Goal: Contribute content: Contribute content

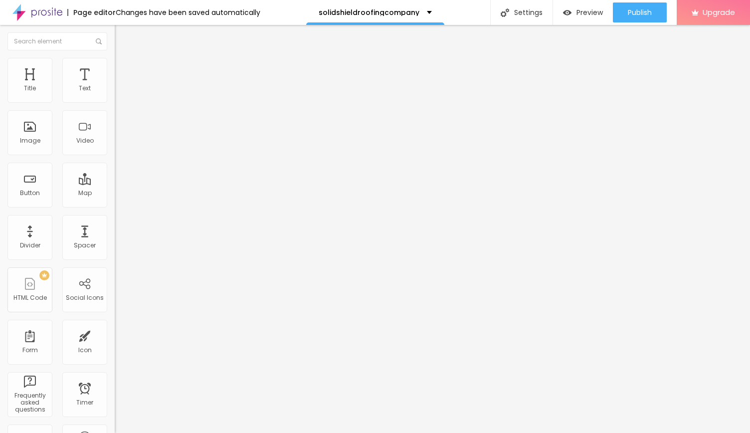
click at [115, 86] on span "Add image" at bounding box center [135, 81] width 41 height 8
click at [108, 432] on div "Subindo 1/1 arquivos" at bounding box center [375, 436] width 750 height 6
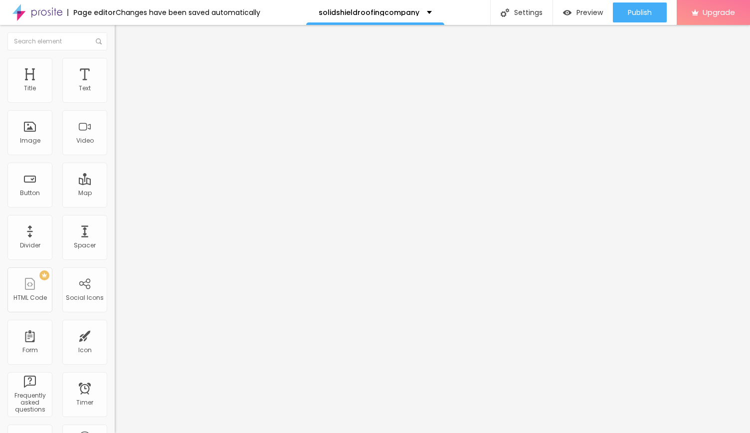
click at [115, 134] on img at bounding box center [118, 130] width 7 height 7
click at [115, 142] on img at bounding box center [118, 138] width 7 height 7
click at [115, 126] on img at bounding box center [118, 122] width 7 height 7
click at [115, 156] on span "Original" at bounding box center [127, 152] width 24 height 8
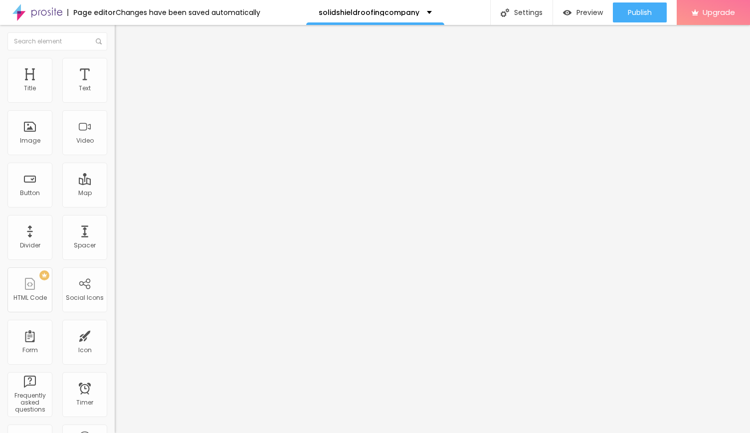
click at [115, 173] on div "Square 1:1" at bounding box center [172, 170] width 115 height 6
click at [115, 184] on span "Original" at bounding box center [127, 179] width 24 height 8
click at [37, 140] on div "Image" at bounding box center [30, 140] width 20 height 7
drag, startPoint x: 72, startPoint y: 131, endPoint x: 12, endPoint y: 37, distance: 111.5
click at [122, 37] on img "button" at bounding box center [126, 36] width 8 height 8
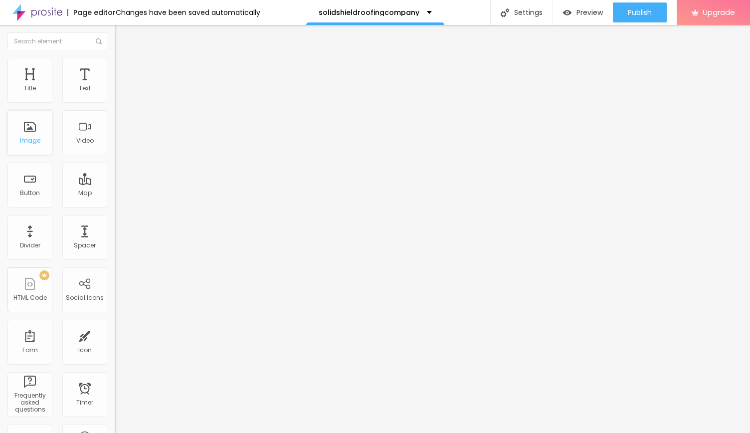
click at [35, 141] on div "Image" at bounding box center [30, 140] width 20 height 7
click at [122, 36] on img "button" at bounding box center [126, 36] width 8 height 8
click at [115, 86] on span "Add image" at bounding box center [135, 81] width 41 height 8
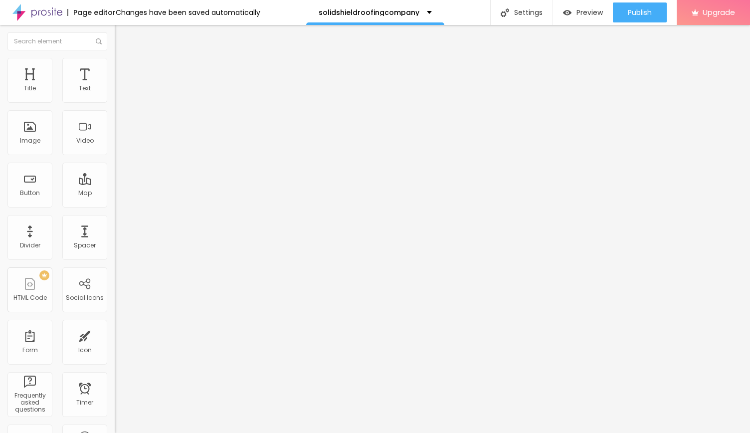
click at [115, 86] on span "Add image" at bounding box center [135, 81] width 41 height 8
click at [503, 17] on div "Settings" at bounding box center [521, 12] width 62 height 25
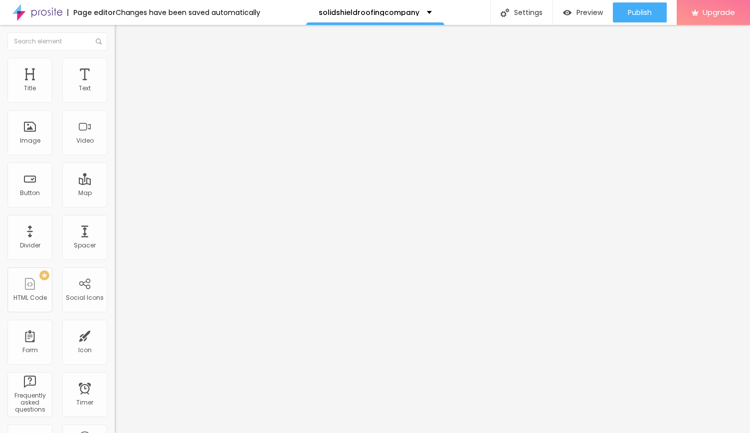
click at [115, 134] on img at bounding box center [118, 130] width 7 height 7
click at [115, 156] on span "Original" at bounding box center [127, 152] width 24 height 8
click at [115, 168] on span "Default" at bounding box center [125, 164] width 21 height 8
click at [115, 162] on span "Cinema" at bounding box center [127, 158] width 25 height 8
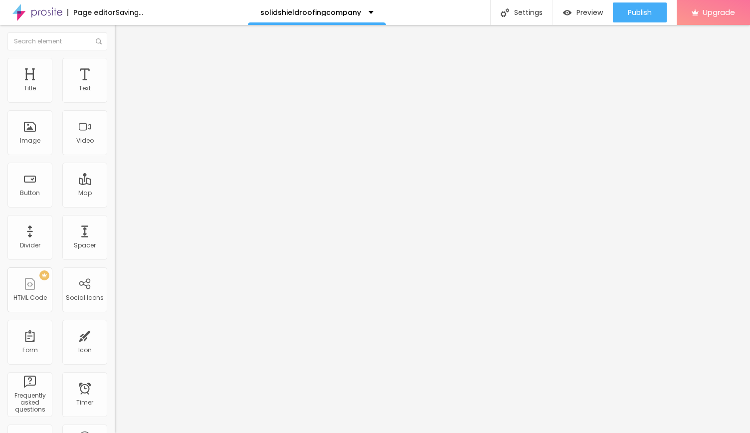
click at [115, 178] on span "Square" at bounding box center [126, 173] width 22 height 8
click at [115, 162] on span "Cinema" at bounding box center [127, 158] width 25 height 8
click at [115, 156] on span "16:9 Cinema" at bounding box center [134, 152] width 38 height 8
click at [115, 178] on span "Square" at bounding box center [126, 173] width 22 height 8
click at [123, 178] on span "Square" at bounding box center [134, 173] width 22 height 8
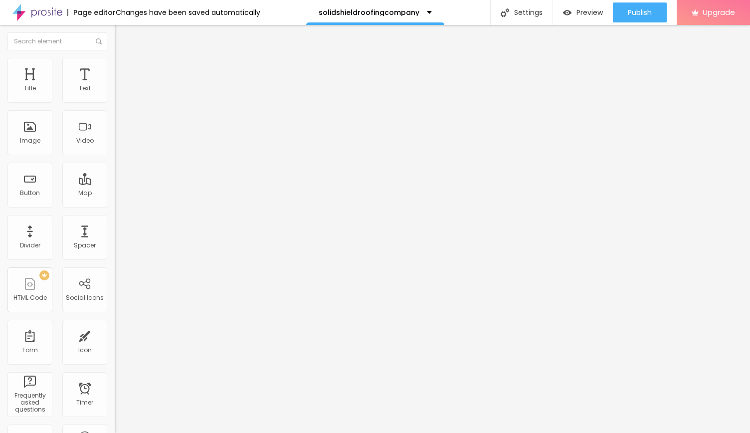
click at [115, 168] on span "Default" at bounding box center [125, 164] width 21 height 8
click at [115, 161] on div "Cinema 16:9" at bounding box center [172, 158] width 115 height 6
click at [115, 156] on span "16:9 Cinema" at bounding box center [134, 152] width 38 height 8
click at [115, 142] on img at bounding box center [118, 138] width 7 height 7
click at [115, 134] on img at bounding box center [118, 130] width 7 height 7
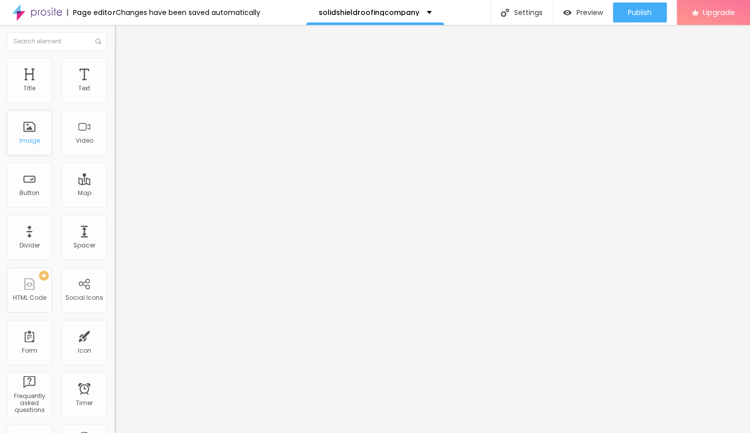
click at [39, 134] on div "Image" at bounding box center [29, 132] width 45 height 45
click at [124, 70] on span "Advanced" at bounding box center [140, 74] width 32 height 8
type input "46"
type input "50"
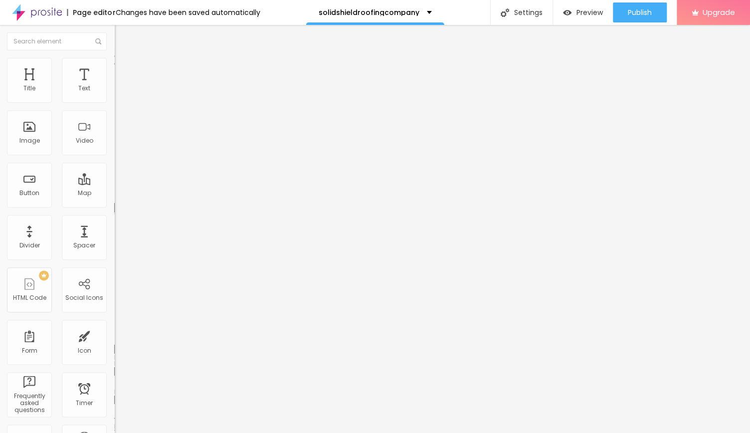
type input "50"
type input "55"
type input "79"
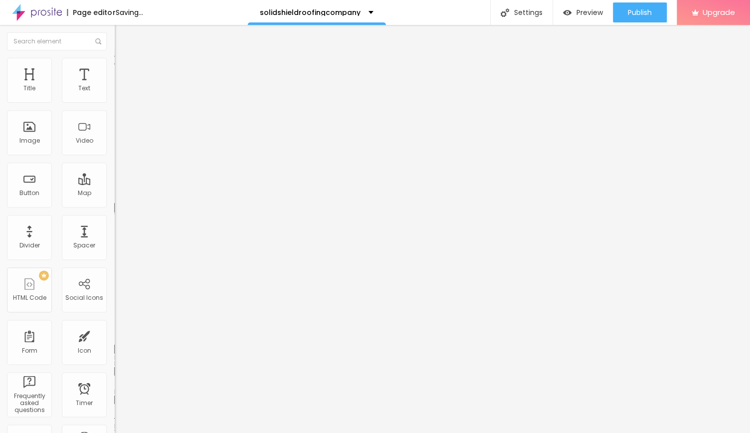
type input "81"
type input "84"
type input "96"
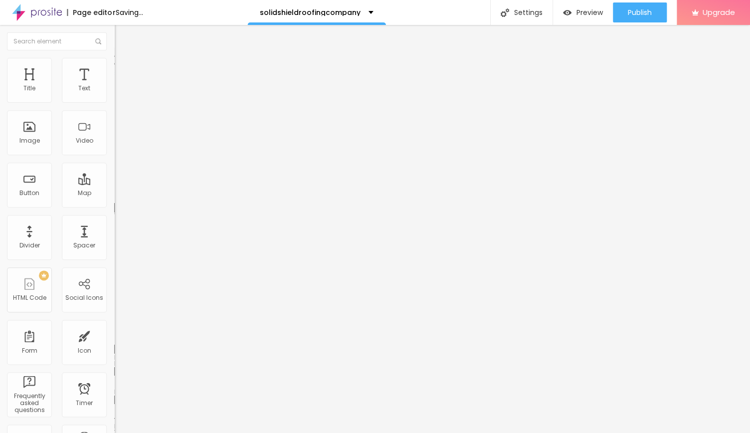
type input "96"
type input "97"
type input "98"
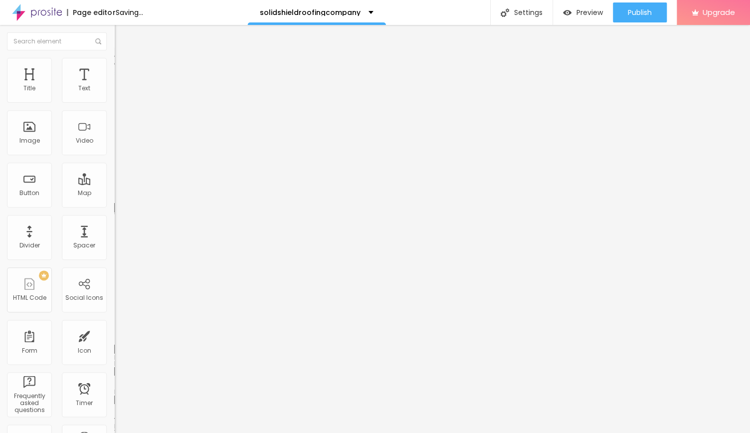
type input "99"
type input "100"
type input "99"
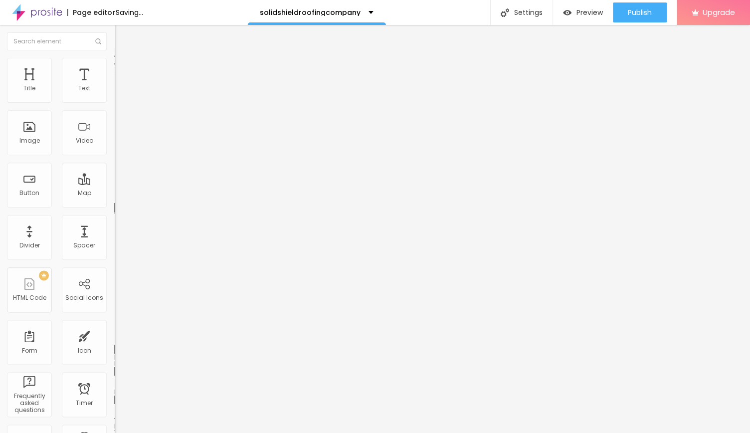
type input "99"
type input "98"
type input "96"
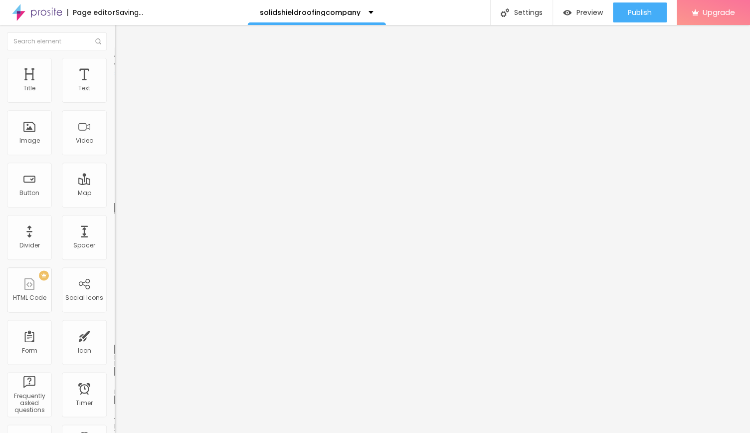
type input "95"
type input "93"
type input "91"
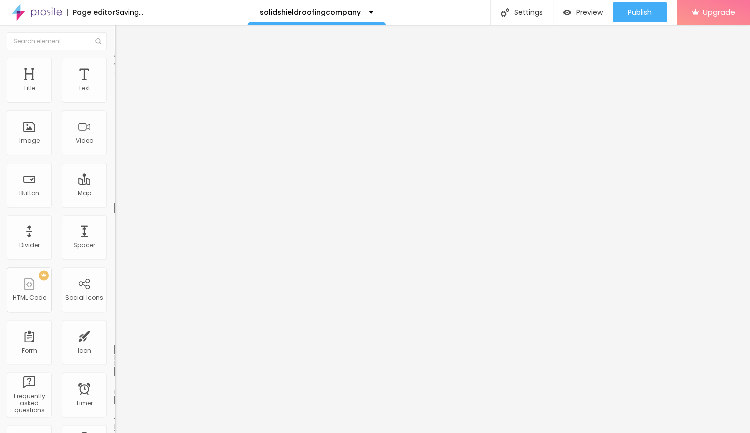
type input "91"
type input "89"
type input "87"
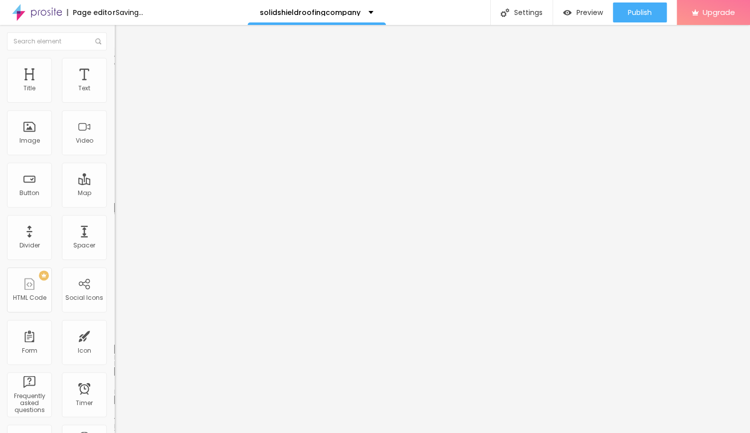
type input "85"
type input "73"
type input "69"
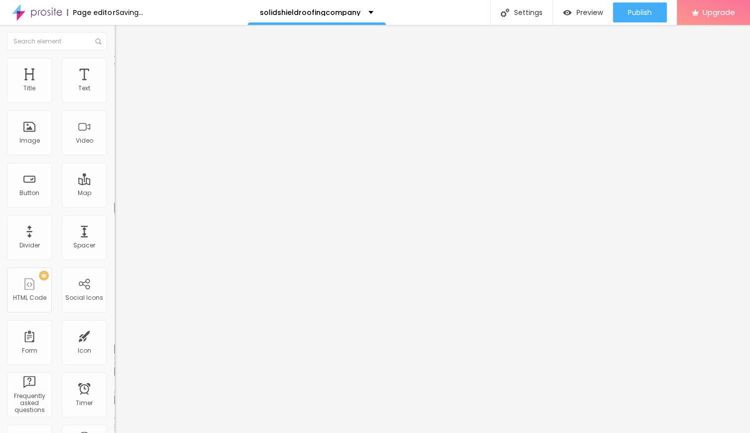
type input "69"
type input "64"
type input "32"
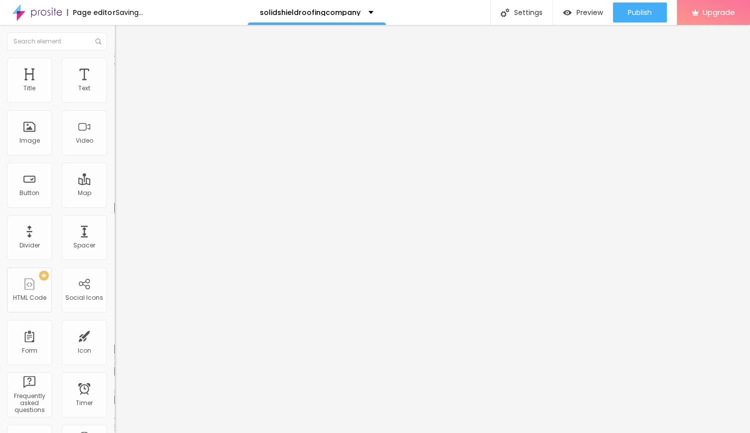
type input "29"
type input "23"
type input "19"
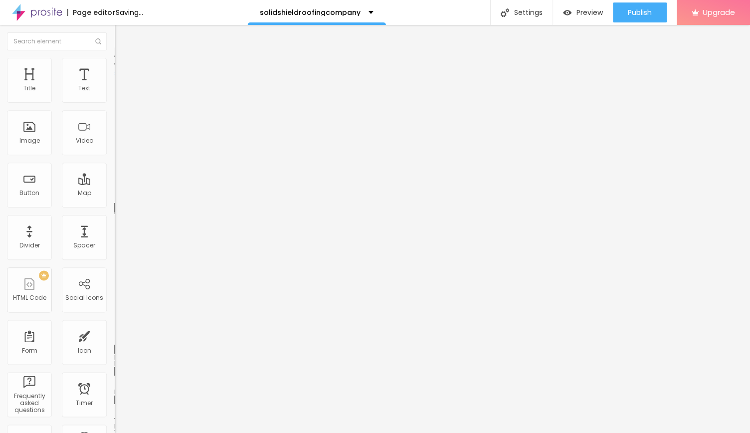
type input "19"
type input "16"
type input "13"
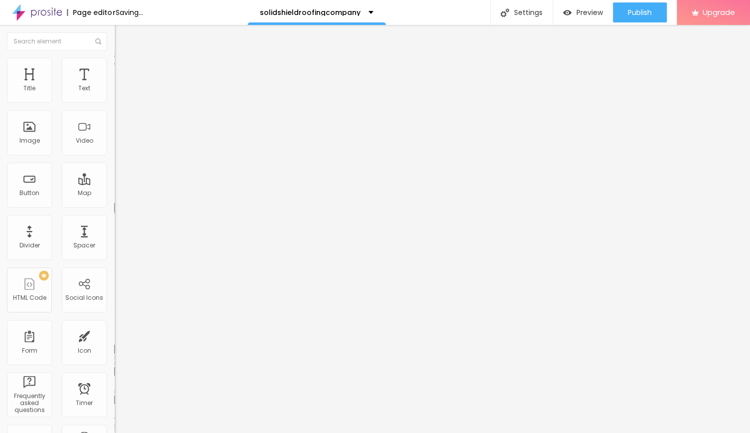
type input "10"
type input "6"
type input "4"
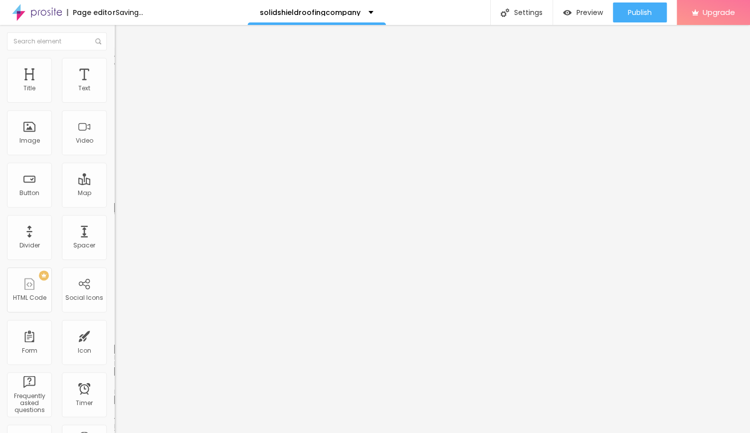
type input "4"
type input "1"
type input "0"
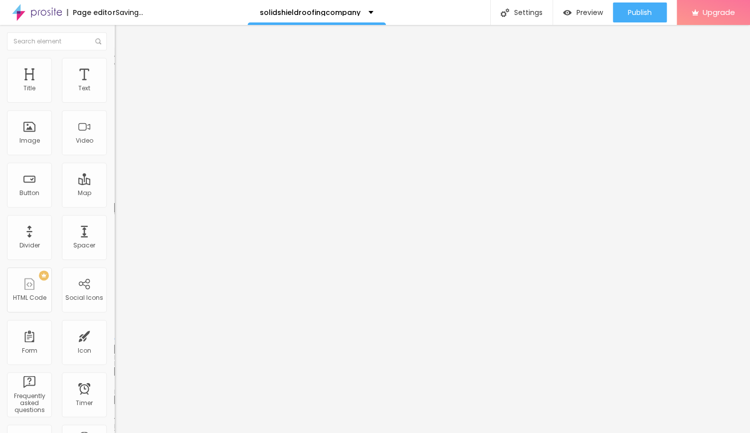
drag, startPoint x: 26, startPoint y: 116, endPoint x: 9, endPoint y: 120, distance: 17.9
type input "0"
click at [115, 335] on input "range" at bounding box center [147, 339] width 64 height 8
type input "5"
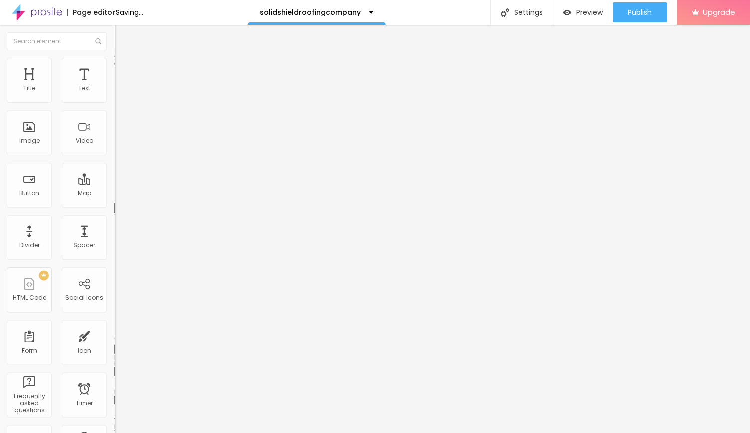
type input "0"
type input "1"
type input "8"
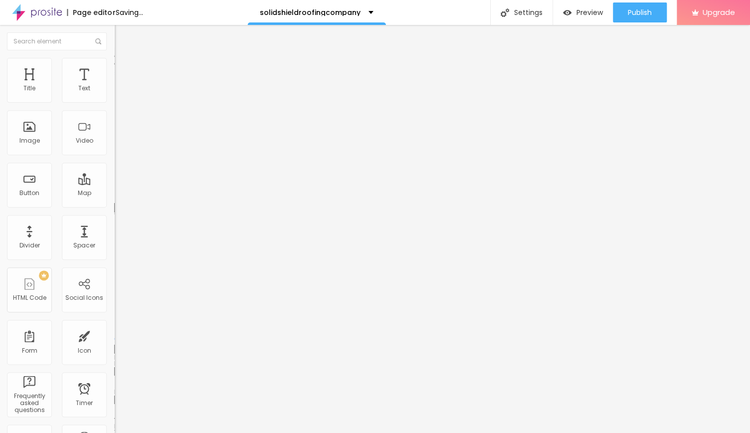
type input "8"
type input "12"
type input "16"
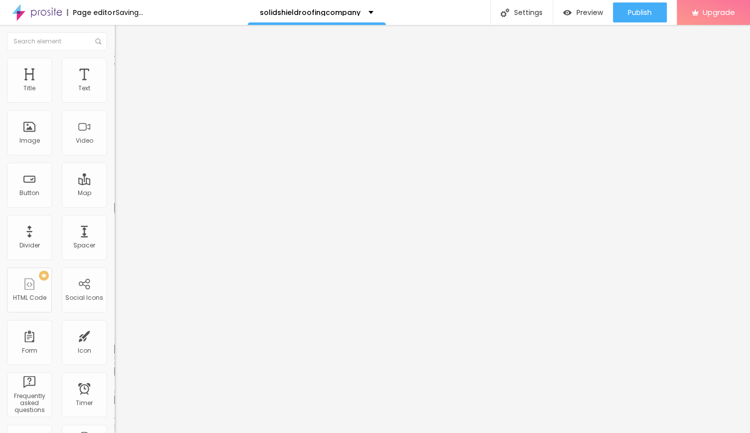
type input "19"
type input "23"
type input "25"
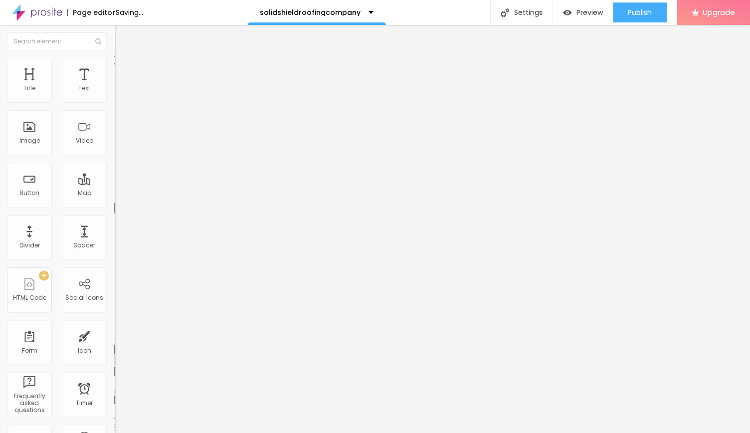
type input "25"
type input "27"
type input "29"
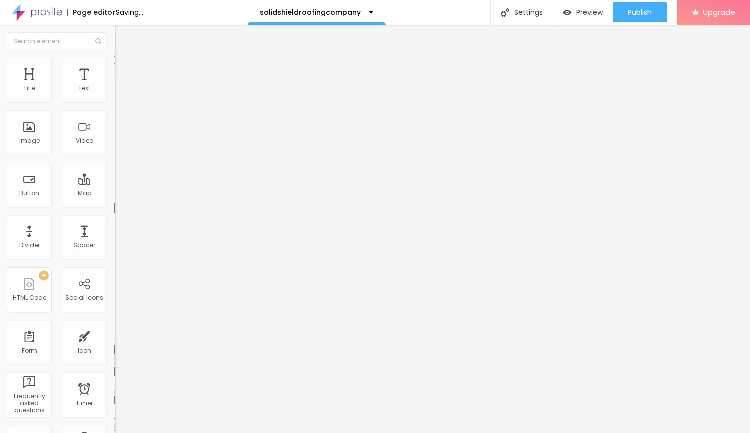
type input "30"
type input "31"
type input "32"
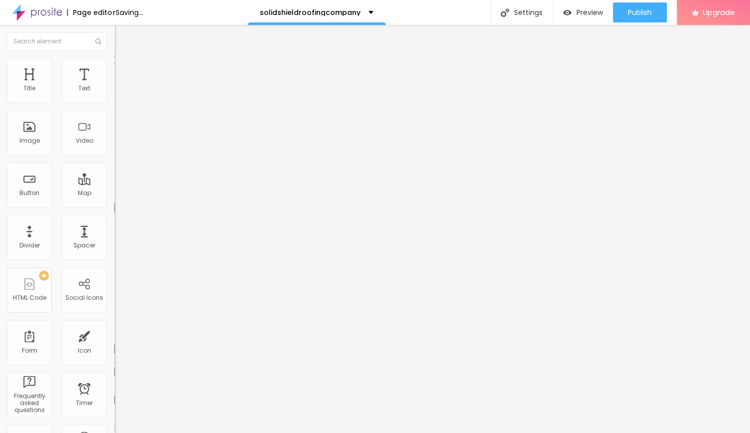
type input "32"
type input "34"
type input "36"
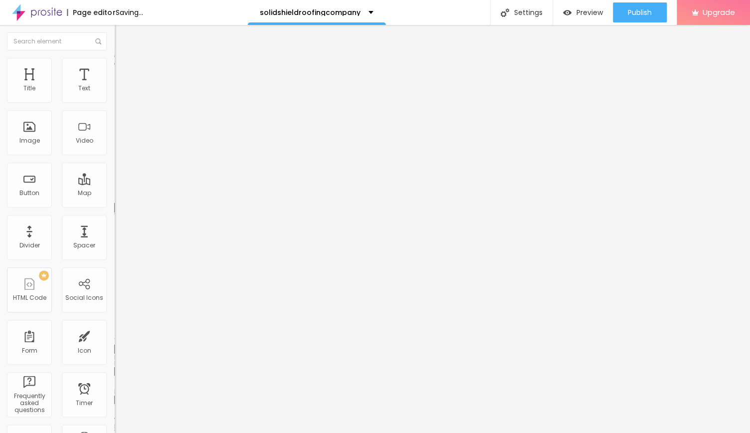
type input "39"
type input "42"
type input "45"
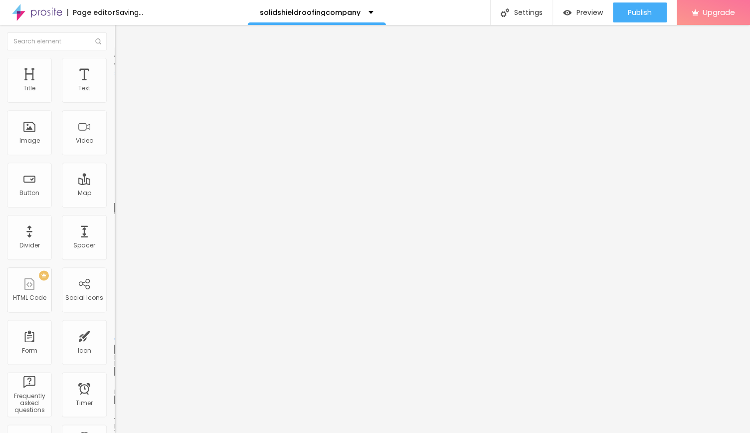
type input "45"
type input "48"
type input "51"
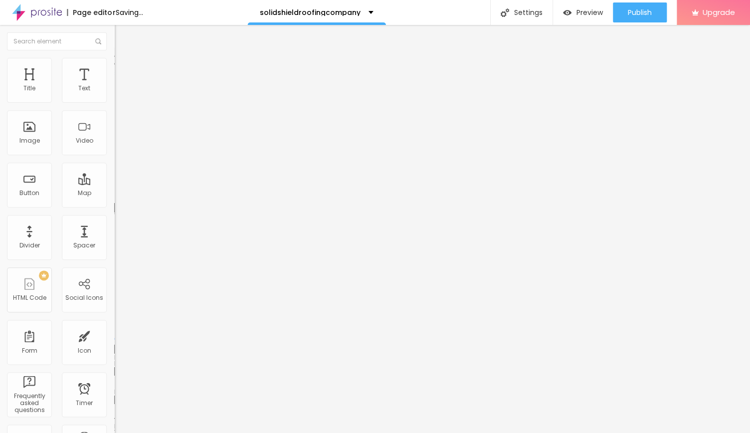
type input "53"
type input "58"
type input "61"
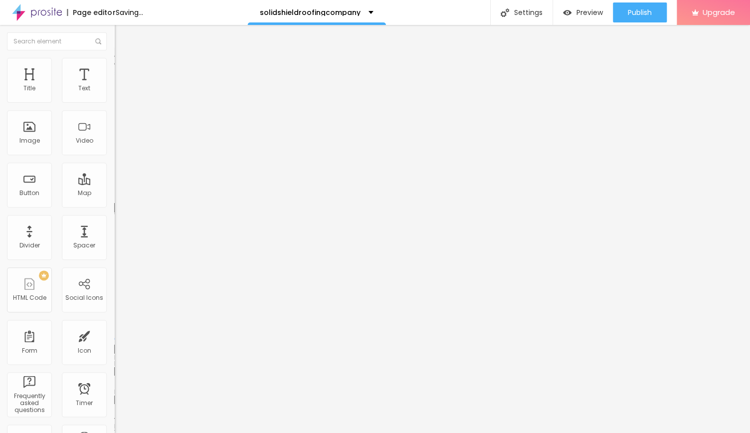
type input "61"
type input "63"
type input "66"
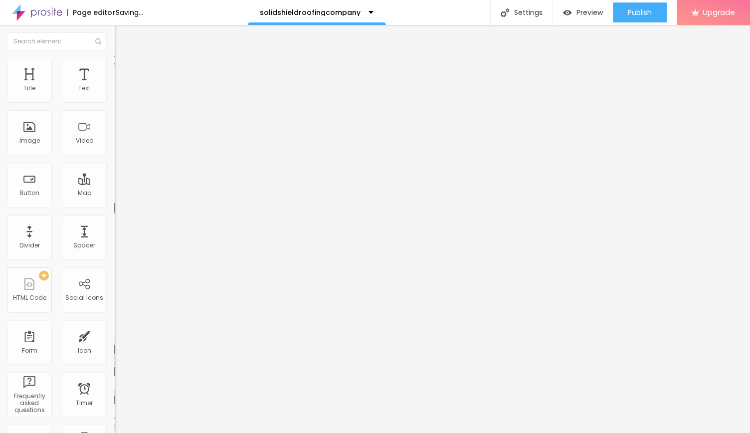
type input "71"
type input "74"
type input "78"
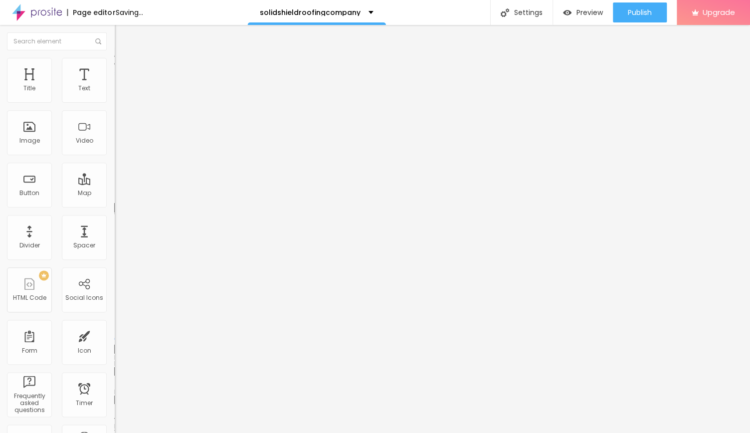
type input "78"
type input "81"
type input "86"
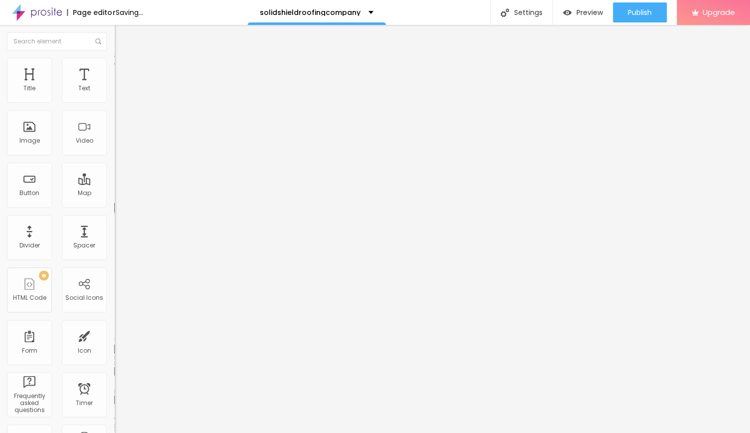
type input "89"
type input "92"
type input "96"
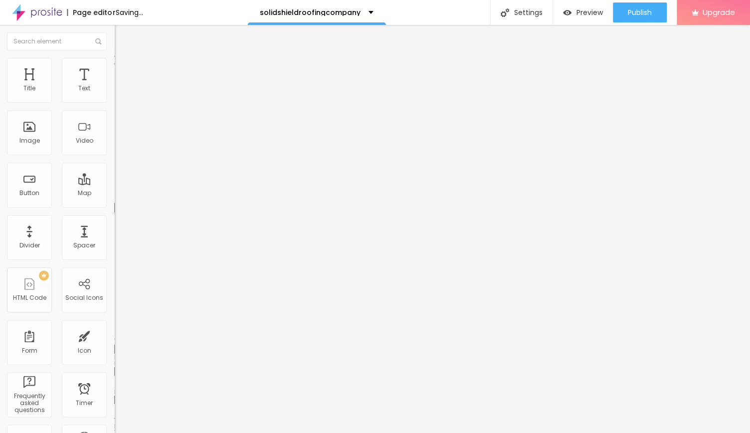
type input "96"
type input "99"
type input "100"
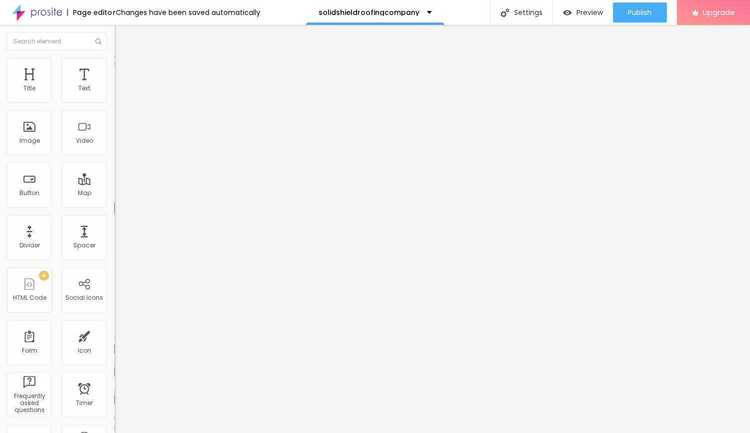
type input "97"
type input "91"
type input "89"
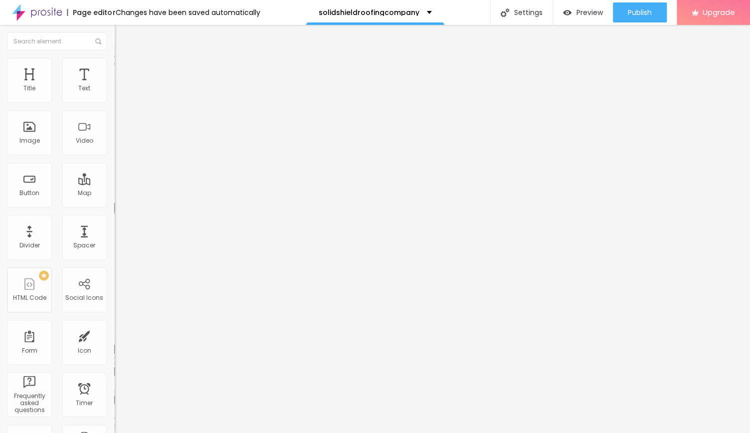
type input "89"
type input "86"
type input "82"
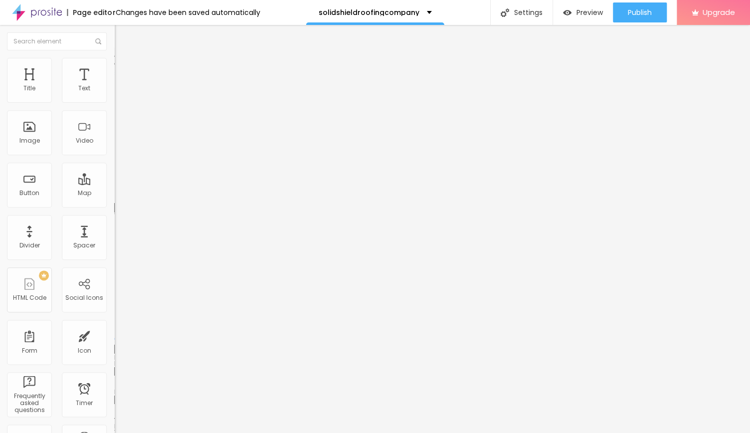
type input "79"
type input "70"
type input "62"
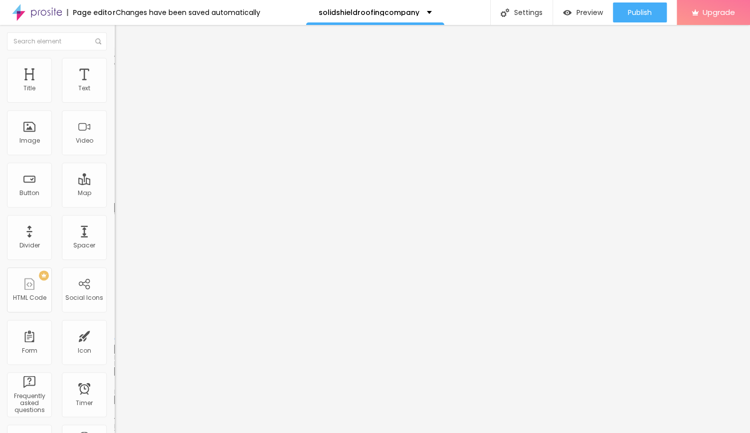
type input "62"
type input "59"
type input "57"
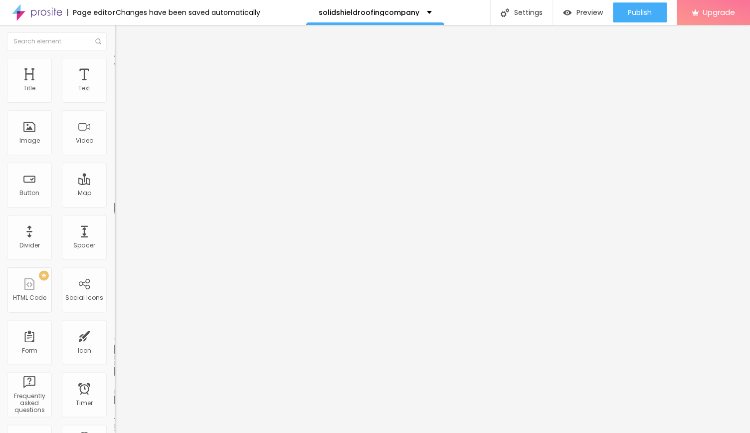
type input "55"
type input "51"
type input "48"
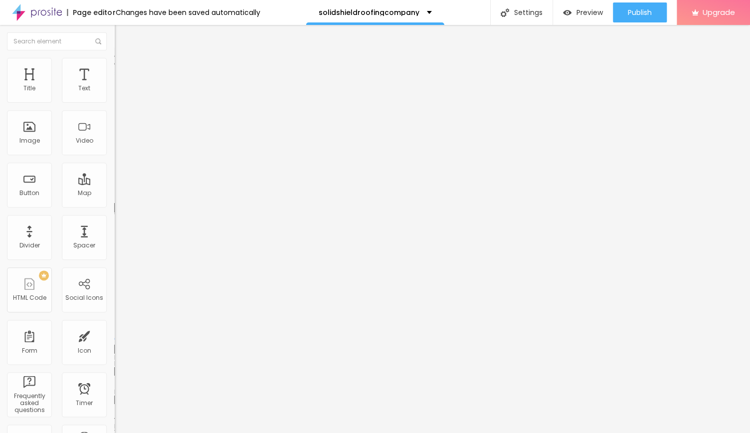
type input "48"
type input "46"
type input "44"
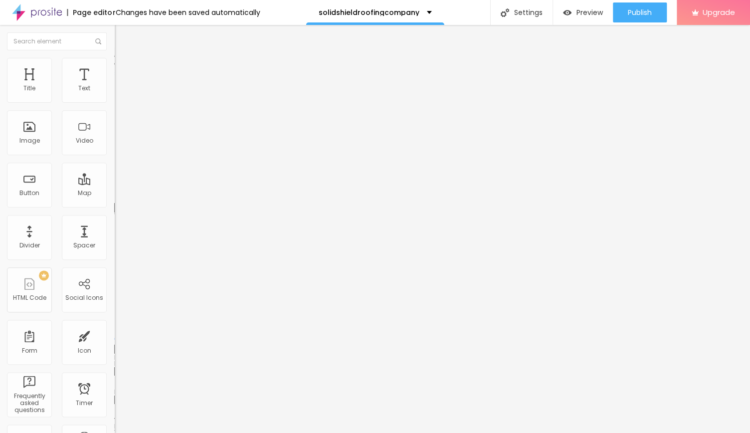
type input "39"
type input "37"
type input "35"
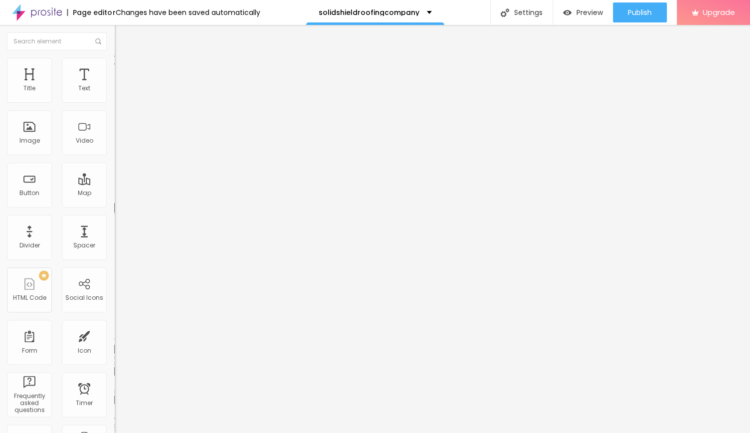
type input "35"
type input "33"
type input "30"
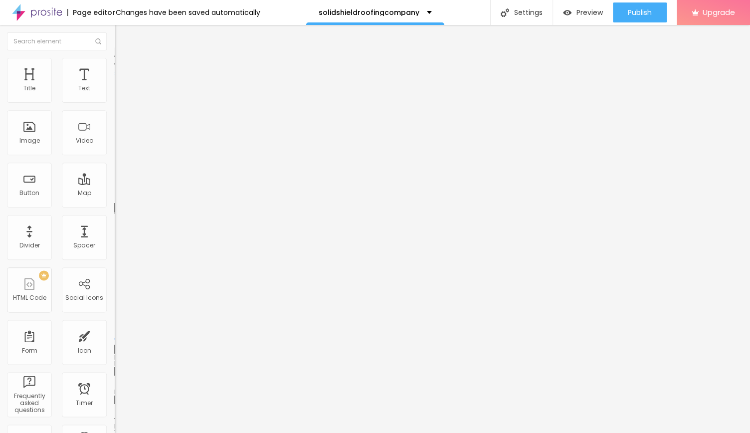
type input "28"
type input "26"
type input "25"
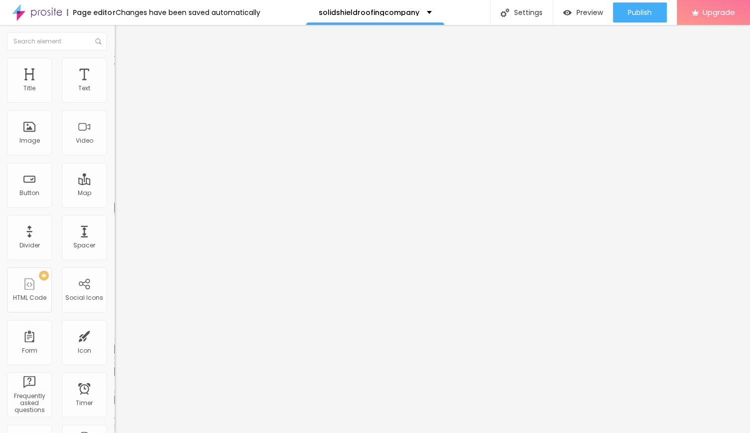
type input "25"
type input "23"
type input "22"
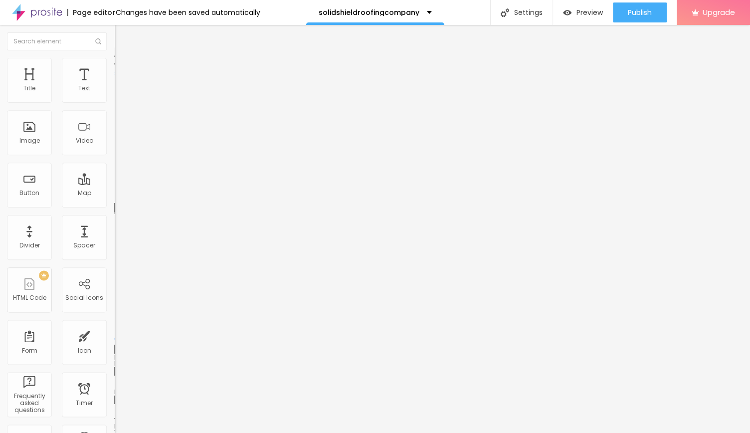
type input "20"
type input "18"
type input "14"
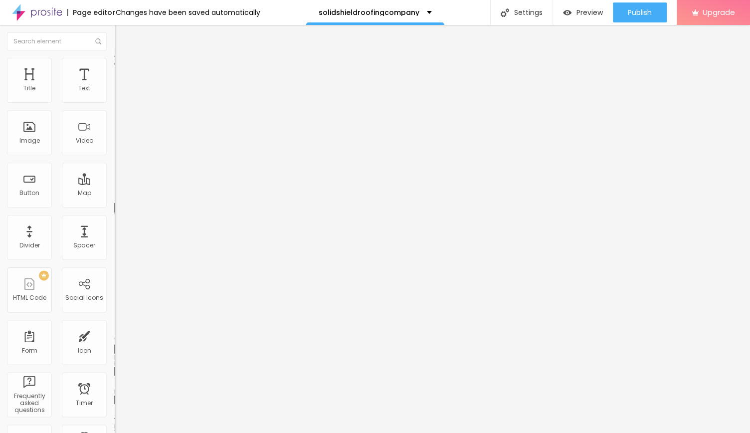
type input "14"
type input "12"
type input "10"
drag, startPoint x: 29, startPoint y: 97, endPoint x: 18, endPoint y: 100, distance: 11.0
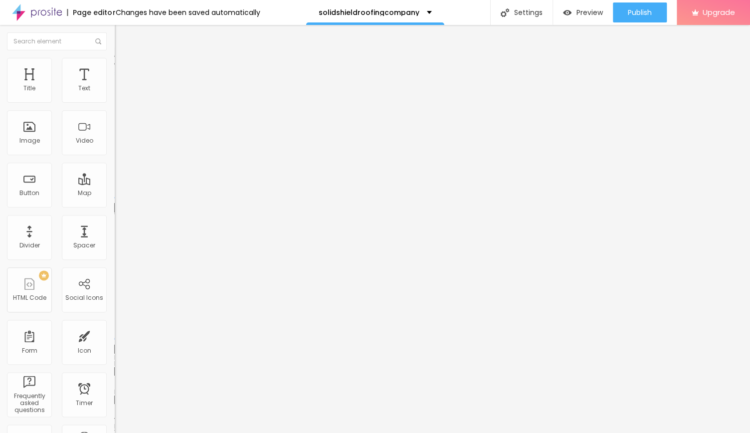
click at [115, 194] on input "range" at bounding box center [147, 198] width 64 height 8
click at [115, 58] on li "Content" at bounding box center [172, 53] width 115 height 10
click at [115, 62] on img at bounding box center [119, 62] width 9 height 9
drag, startPoint x: 101, startPoint y: 106, endPoint x: 16, endPoint y: 109, distance: 84.8
click at [115, 102] on input "range" at bounding box center [147, 98] width 64 height 8
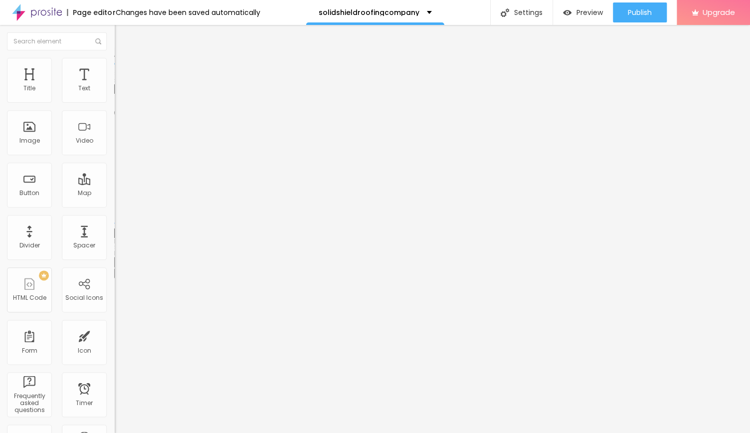
click at [122, 37] on img "button" at bounding box center [126, 36] width 8 height 8
click at [122, 33] on img "button" at bounding box center [126, 36] width 8 height 8
click at [122, 35] on img "button" at bounding box center [126, 36] width 8 height 8
click at [122, 34] on img "button" at bounding box center [126, 36] width 8 height 8
click at [115, 58] on li "Content" at bounding box center [172, 53] width 115 height 10
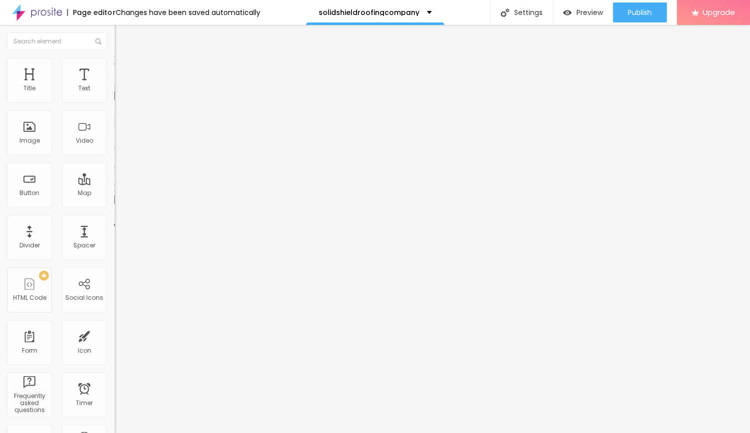
click at [122, 34] on img "button" at bounding box center [126, 36] width 8 height 8
click at [79, 87] on div "Text" at bounding box center [85, 88] width 12 height 7
click at [79, 90] on div "Text" at bounding box center [85, 88] width 12 height 7
click at [115, 65] on li "Advanced" at bounding box center [172, 63] width 115 height 10
click at [115, 184] on input "range" at bounding box center [147, 188] width 64 height 8
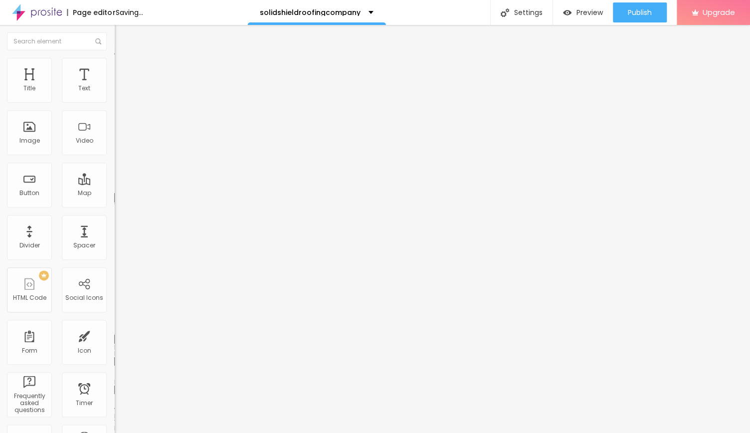
drag, startPoint x: 29, startPoint y: 117, endPoint x: 33, endPoint y: 113, distance: 5.6
click at [115, 325] on input "range" at bounding box center [147, 329] width 64 height 8
click at [115, 57] on img at bounding box center [119, 52] width 9 height 9
click at [119, 82] on icon "button" at bounding box center [122, 78] width 7 height 7
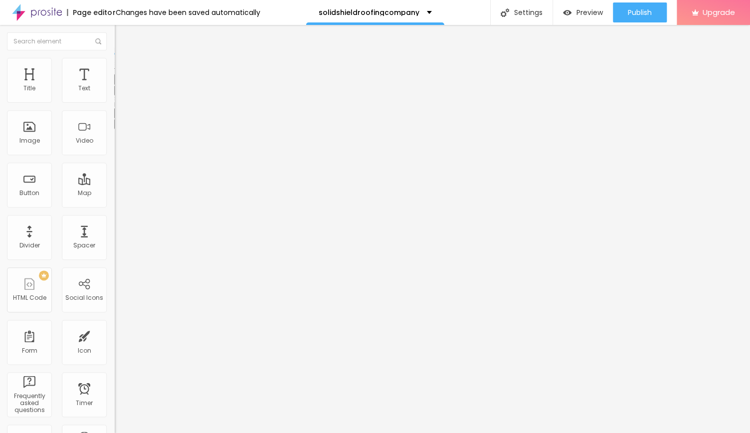
click at [119, 93] on icon "button" at bounding box center [122, 90] width 6 height 6
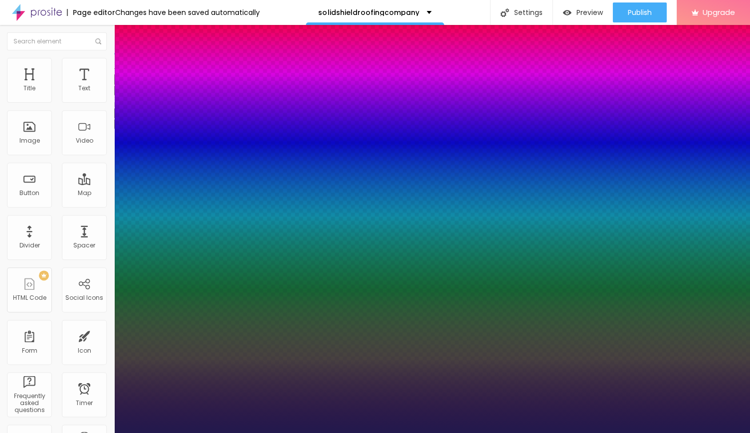
drag, startPoint x: 136, startPoint y: 170, endPoint x: 171, endPoint y: 166, distance: 35.1
drag, startPoint x: 130, startPoint y: 193, endPoint x: 129, endPoint y: 177, distance: 15.5
drag, startPoint x: 126, startPoint y: 214, endPoint x: 118, endPoint y: 212, distance: 8.6
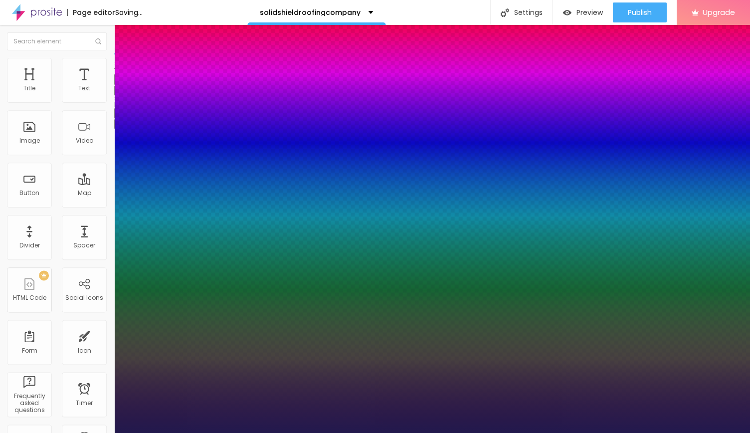
drag, startPoint x: 164, startPoint y: 240, endPoint x: 154, endPoint y: 227, distance: 16.4
drag, startPoint x: 169, startPoint y: 172, endPoint x: 156, endPoint y: 172, distance: 13.0
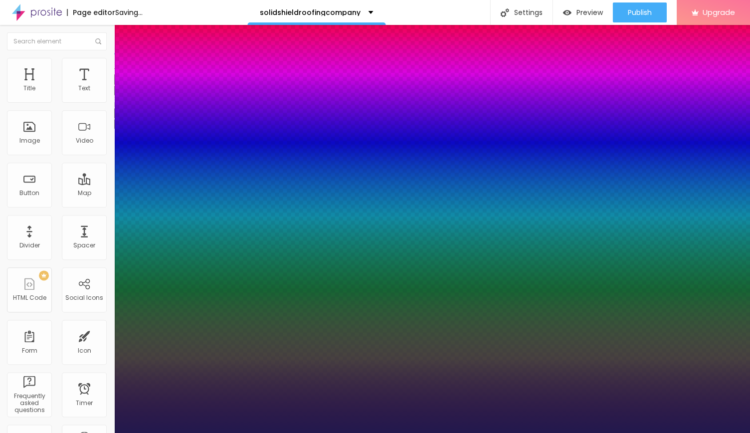
click at [22, 432] on div at bounding box center [375, 433] width 750 height 0
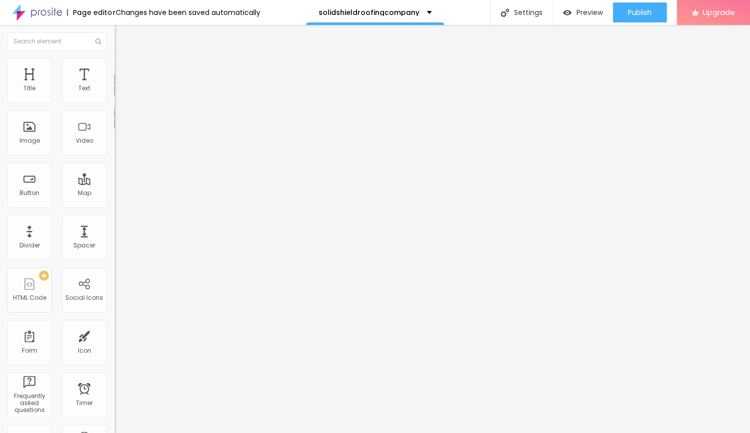
click at [122, 38] on img "button" at bounding box center [126, 36] width 8 height 8
click at [115, 66] on li "Advanced" at bounding box center [172, 63] width 115 height 10
click at [122, 37] on img "button" at bounding box center [126, 36] width 8 height 8
click at [122, 33] on img "button" at bounding box center [126, 36] width 8 height 8
click at [115, 57] on img at bounding box center [119, 52] width 9 height 9
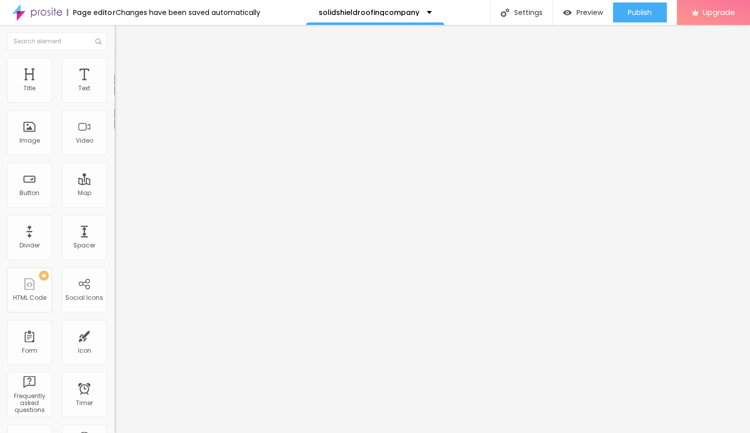
click at [122, 34] on img "button" at bounding box center [126, 36] width 8 height 8
click at [122, 37] on img "button" at bounding box center [126, 36] width 8 height 8
click at [31, 82] on div "Title" at bounding box center [29, 80] width 45 height 45
click at [35, 245] on div "Divider" at bounding box center [30, 245] width 20 height 7
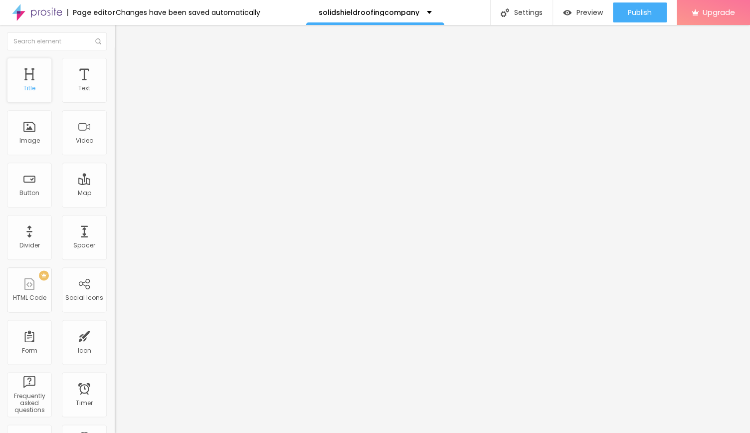
click at [36, 90] on div "Title" at bounding box center [29, 80] width 45 height 45
click at [75, 240] on div "Spacer" at bounding box center [84, 237] width 45 height 45
click at [79, 91] on div "Text" at bounding box center [85, 88] width 12 height 7
click at [25, 88] on div "Title" at bounding box center [30, 88] width 12 height 7
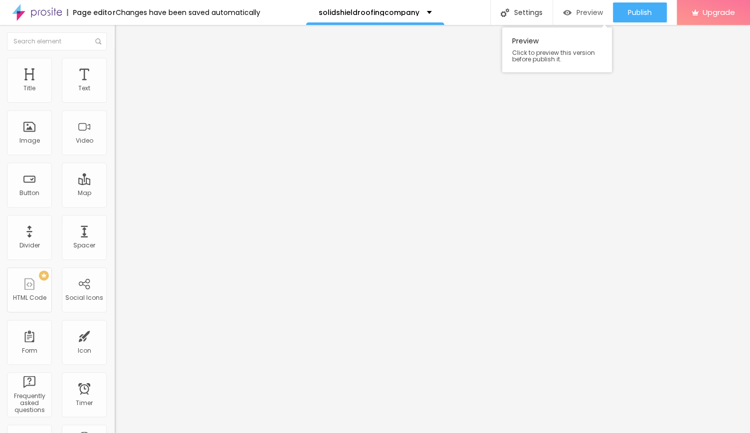
click at [585, 13] on span "Preview" at bounding box center [590, 12] width 26 height 8
click at [574, 14] on div "Preview" at bounding box center [583, 12] width 40 height 8
click at [124, 69] on span "Advanced" at bounding box center [140, 64] width 32 height 8
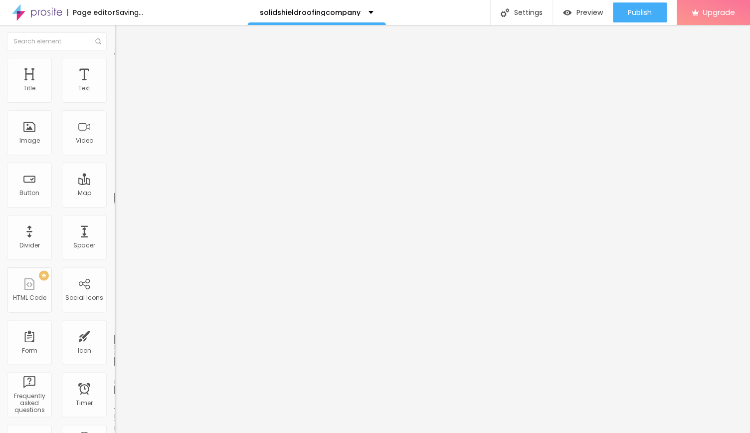
click at [115, 184] on input "range" at bounding box center [147, 188] width 64 height 8
drag, startPoint x: 33, startPoint y: 115, endPoint x: 26, endPoint y: 119, distance: 7.6
click at [115, 325] on input "range" at bounding box center [147, 329] width 64 height 8
click at [115, 58] on li "Style" at bounding box center [172, 53] width 115 height 10
click at [119, 82] on icon "button" at bounding box center [122, 78] width 7 height 7
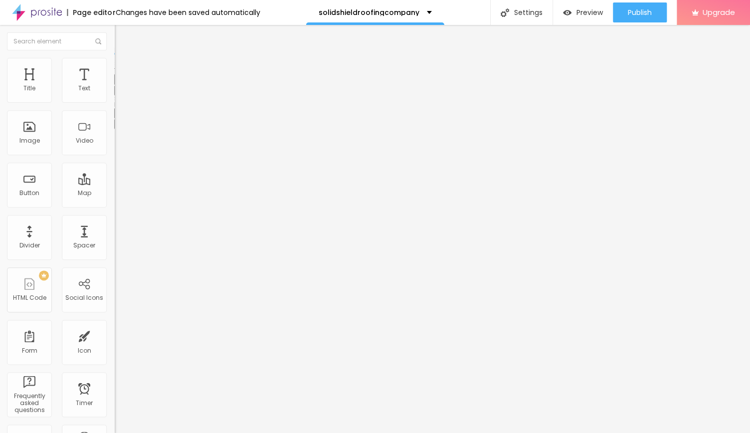
click at [119, 82] on icon "button" at bounding box center [122, 78] width 7 height 7
click at [119, 116] on icon "button" at bounding box center [122, 112] width 7 height 7
click at [119, 82] on icon "button" at bounding box center [122, 78] width 7 height 7
click at [120, 92] on icon "button" at bounding box center [122, 90] width 4 height 4
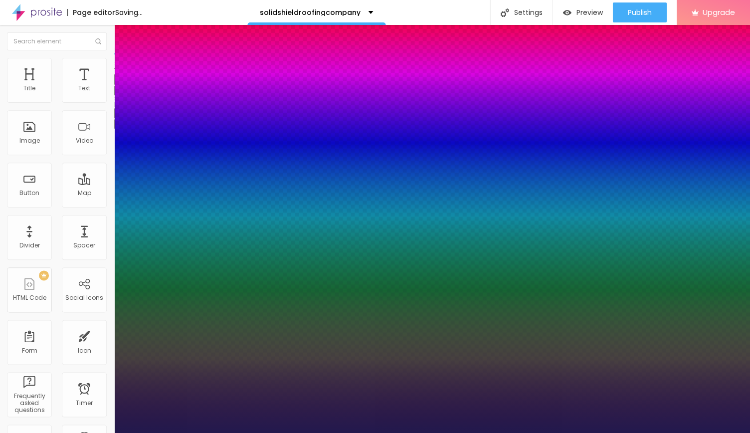
drag, startPoint x: 132, startPoint y: 169, endPoint x: 165, endPoint y: 167, distance: 32.5
drag, startPoint x: 127, startPoint y: 194, endPoint x: 146, endPoint y: 193, distance: 19.0
drag, startPoint x: 131, startPoint y: 215, endPoint x: 119, endPoint y: 213, distance: 11.6
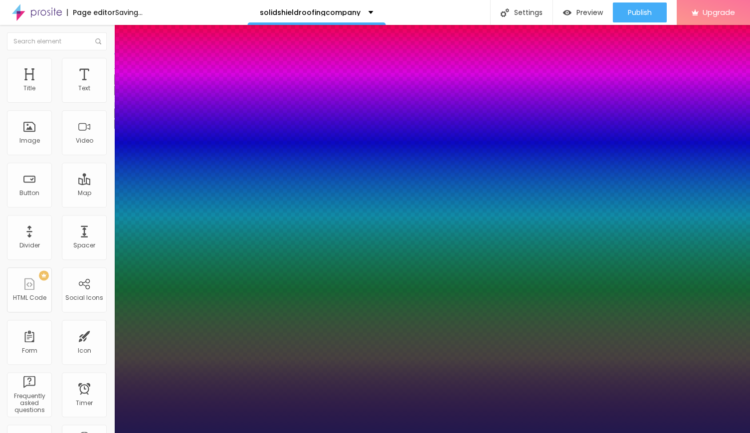
click at [68, 432] on div at bounding box center [375, 433] width 750 height 0
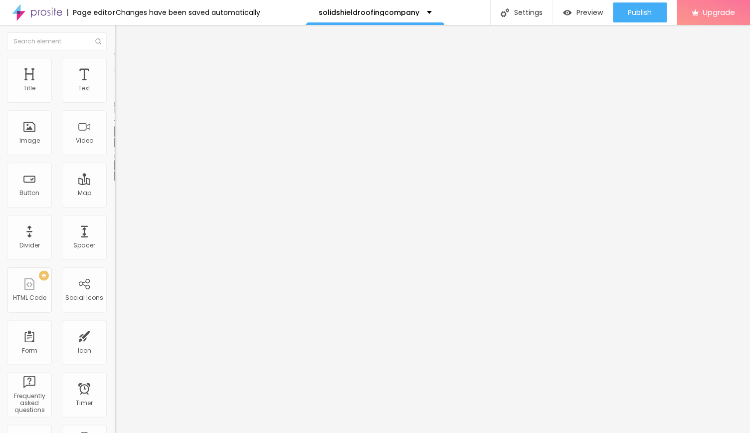
click at [119, 134] on icon "button" at bounding box center [122, 130] width 7 height 7
click at [115, 66] on li "Advanced" at bounding box center [172, 63] width 115 height 10
drag, startPoint x: 25, startPoint y: 98, endPoint x: 34, endPoint y: 104, distance: 10.5
click at [115, 184] on input "range" at bounding box center [147, 188] width 64 height 8
drag, startPoint x: 27, startPoint y: 115, endPoint x: 32, endPoint y: 111, distance: 6.3
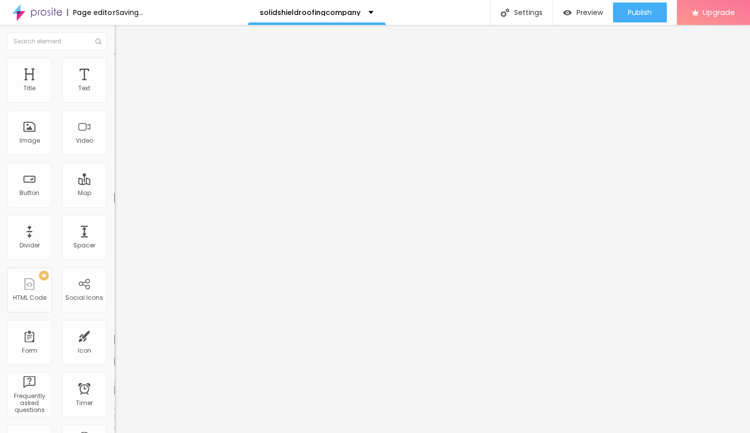
click at [115, 325] on input "range" at bounding box center [147, 329] width 64 height 8
click at [115, 184] on input "range" at bounding box center [147, 188] width 64 height 8
click at [124, 59] on span "Style" at bounding box center [131, 54] width 14 height 8
click at [115, 94] on span "Heading 2" at bounding box center [137, 88] width 45 height 12
click at [115, 86] on span "Heading 1" at bounding box center [139, 79] width 49 height 14
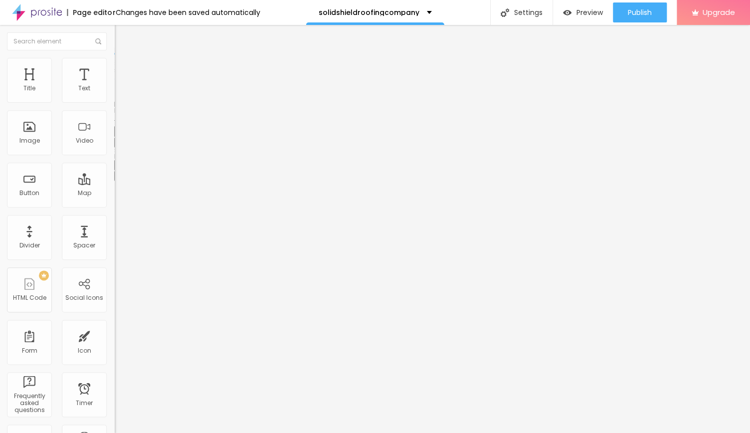
click at [121, 134] on icon "button" at bounding box center [123, 130] width 4 height 7
click at [123, 86] on span "Heading 1" at bounding box center [147, 79] width 49 height 14
click at [115, 94] on span "Heading 2" at bounding box center [137, 88] width 45 height 12
click at [124, 69] on span "Advanced" at bounding box center [140, 64] width 32 height 8
drag, startPoint x: 28, startPoint y: 114, endPoint x: 69, endPoint y: 124, distance: 42.2
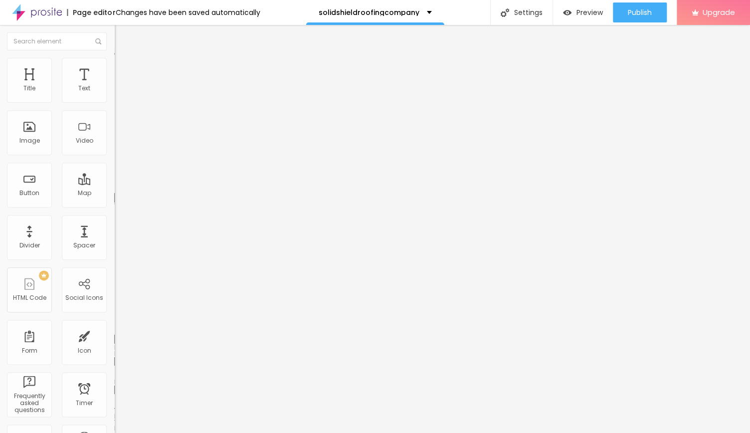
click at [115, 209] on div "14 Bottom spacing" at bounding box center [172, 279] width 115 height 141
click at [115, 325] on input "range" at bounding box center [147, 329] width 64 height 8
drag, startPoint x: 37, startPoint y: 95, endPoint x: 32, endPoint y: 103, distance: 9.0
click at [115, 184] on input "range" at bounding box center [147, 188] width 64 height 8
click at [115, 66] on li "Advanced" at bounding box center [172, 63] width 115 height 10
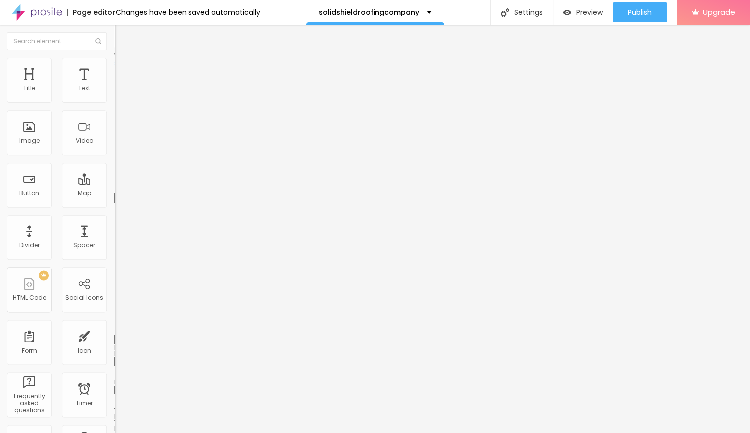
click at [115, 184] on input "range" at bounding box center [147, 188] width 64 height 8
click at [115, 325] on input "range" at bounding box center [147, 329] width 64 height 8
click at [115, 67] on ul "Style Advanced" at bounding box center [172, 58] width 115 height 20
click at [115, 58] on li "Style" at bounding box center [172, 53] width 115 height 10
click at [119, 82] on icon "button" at bounding box center [122, 78] width 7 height 7
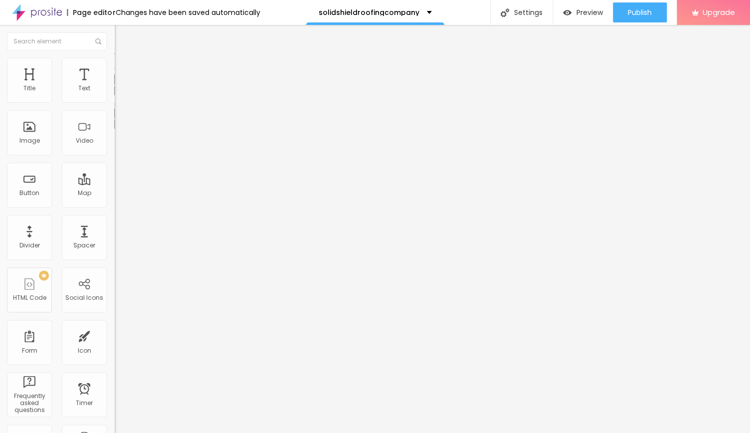
click at [115, 85] on button "Reset to default" at bounding box center [146, 79] width 62 height 11
click at [115, 119] on button "Reset to default" at bounding box center [146, 113] width 62 height 11
click at [120, 92] on icon "button" at bounding box center [122, 90] width 4 height 4
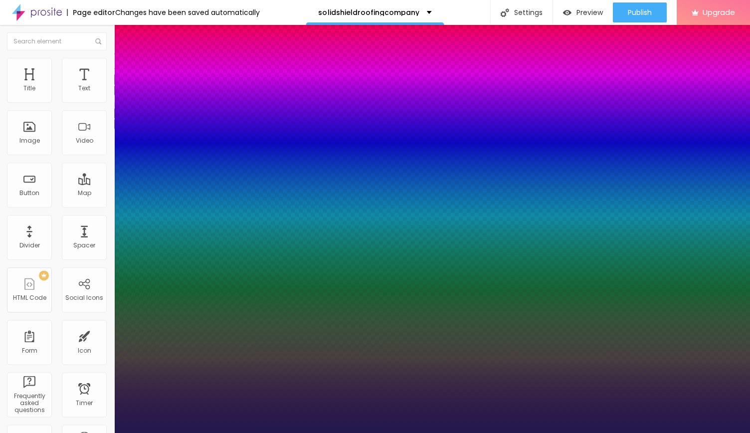
drag, startPoint x: 133, startPoint y: 168, endPoint x: 161, endPoint y: 168, distance: 27.4
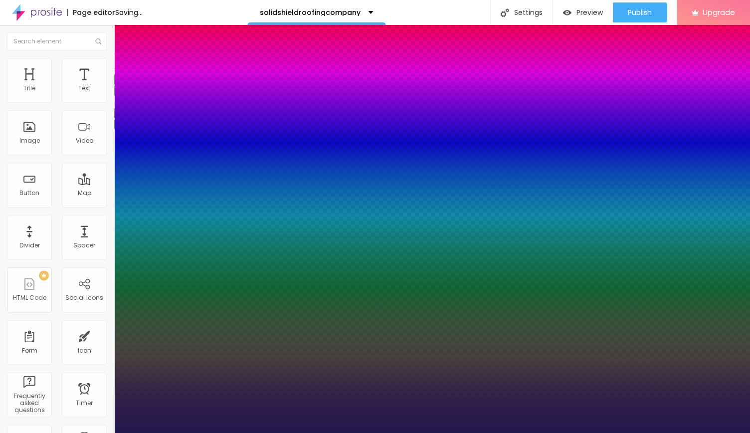
drag, startPoint x: 158, startPoint y: 170, endPoint x: 152, endPoint y: 168, distance: 6.3
click at [411, 432] on div at bounding box center [375, 433] width 750 height 0
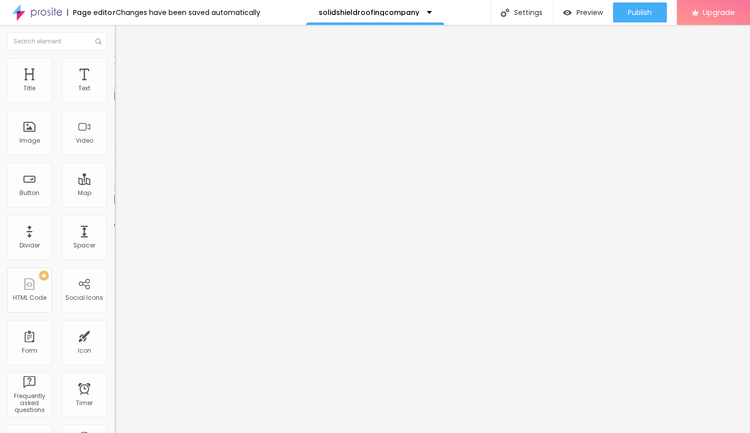
click at [115, 142] on img at bounding box center [118, 138] width 7 height 7
click at [115, 143] on div at bounding box center [172, 131] width 115 height 24
click at [115, 126] on img at bounding box center [118, 122] width 7 height 7
click at [115, 134] on img at bounding box center [118, 130] width 7 height 7
click at [124, 69] on span "Advanced" at bounding box center [140, 64] width 32 height 8
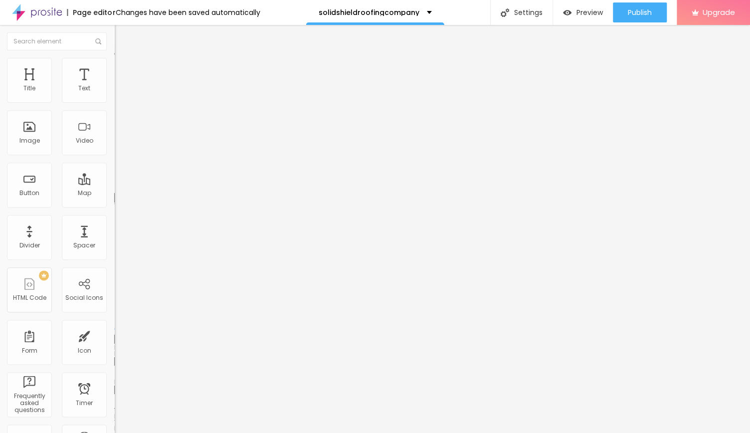
click at [124, 69] on span "Advanced" at bounding box center [140, 64] width 32 height 8
click at [115, 58] on li "Style" at bounding box center [172, 53] width 115 height 10
click at [115, 62] on img at bounding box center [119, 62] width 9 height 9
click at [577, 8] on span "Preview" at bounding box center [590, 12] width 26 height 8
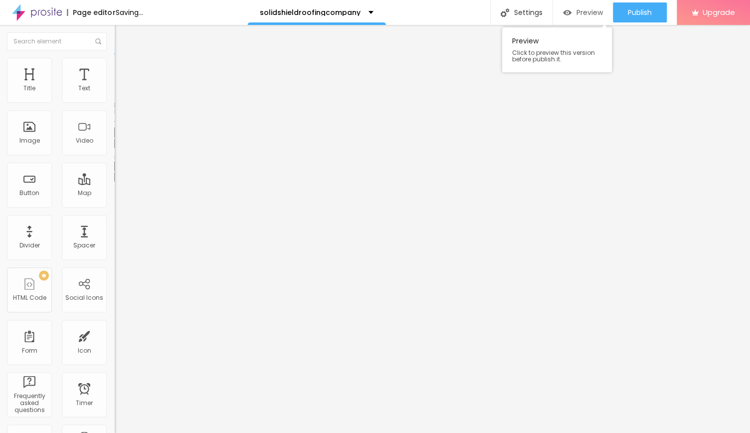
click at [583, 9] on span "Preview" at bounding box center [590, 12] width 26 height 8
click at [587, 9] on span "Preview" at bounding box center [590, 12] width 26 height 8
click at [575, 6] on div "Preview" at bounding box center [583, 12] width 40 height 20
click at [580, 9] on span "Preview" at bounding box center [590, 12] width 26 height 8
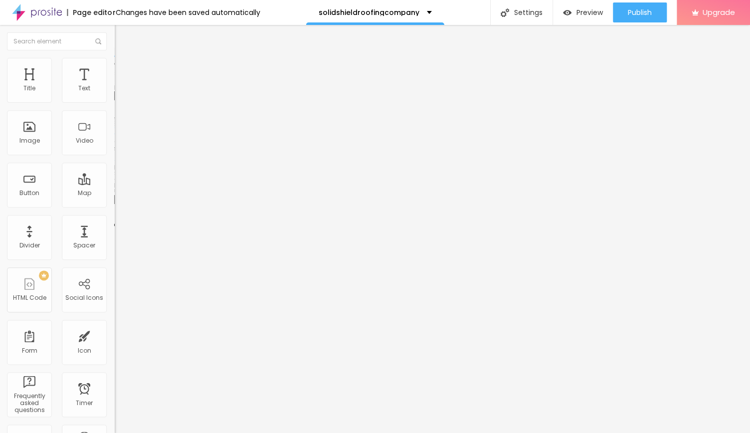
click at [115, 126] on img at bounding box center [118, 122] width 7 height 7
click at [581, 12] on span "Preview" at bounding box center [590, 12] width 26 height 8
click at [115, 86] on span "Heading 1" at bounding box center [139, 79] width 49 height 14
click at [115, 134] on img at bounding box center [118, 130] width 7 height 7
click at [124, 69] on span "Advanced" at bounding box center [140, 64] width 32 height 8
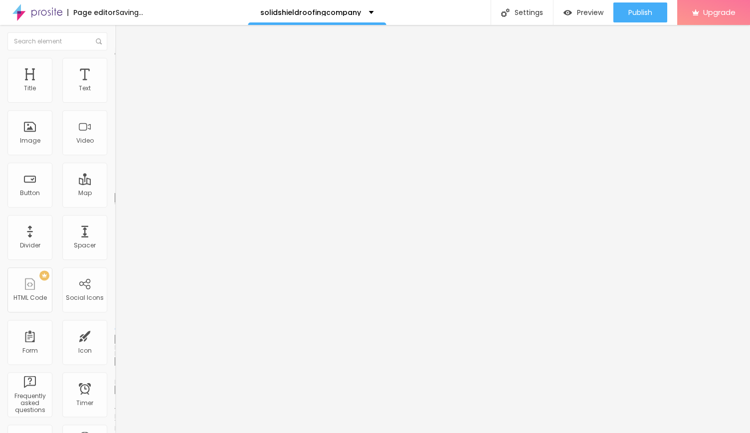
click at [115, 184] on input "range" at bounding box center [147, 188] width 64 height 8
drag, startPoint x: 22, startPoint y: 113, endPoint x: 36, endPoint y: 106, distance: 16.3
click at [115, 106] on div "8 Top spacing 0 Bottom spacing Html ID Html classes Visible on devices Phone Ta…" at bounding box center [172, 277] width 115 height 419
drag, startPoint x: 20, startPoint y: 116, endPoint x: 15, endPoint y: 112, distance: 6.8
click at [115, 325] on input "range" at bounding box center [147, 329] width 64 height 8
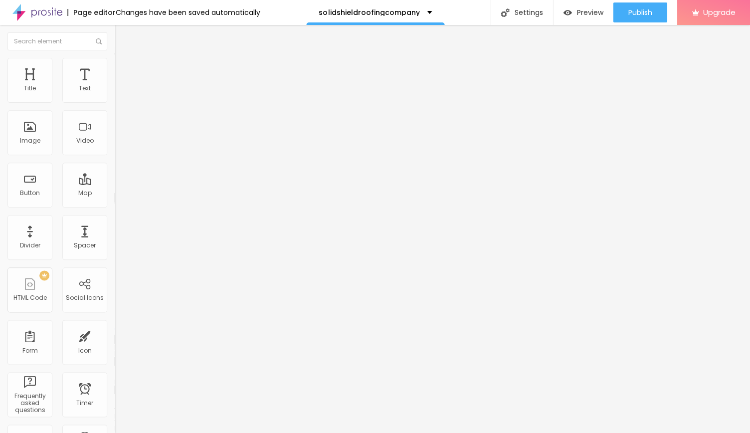
click at [115, 58] on li "Style" at bounding box center [172, 53] width 115 height 10
click at [119, 93] on icon "button" at bounding box center [122, 90] width 6 height 6
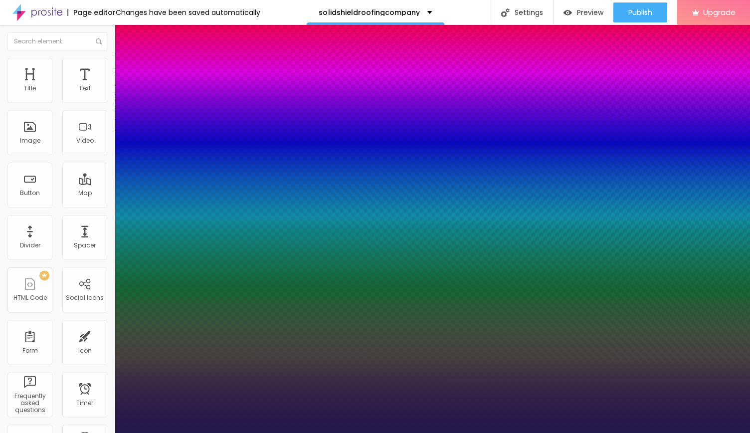
click at [245, 432] on div at bounding box center [375, 433] width 750 height 0
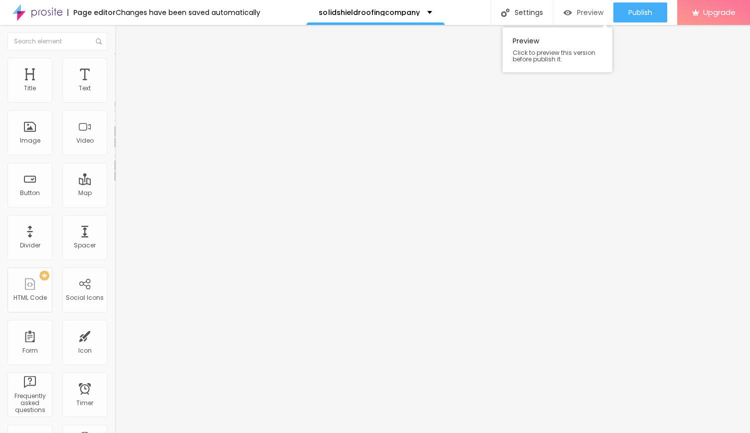
click at [572, 6] on div "Preview" at bounding box center [583, 12] width 40 height 20
click at [115, 65] on li "Advanced" at bounding box center [172, 63] width 115 height 10
click at [115, 58] on li "Style" at bounding box center [172, 53] width 115 height 10
click at [115, 66] on li "Advanced" at bounding box center [172, 63] width 115 height 10
click at [115, 184] on input "range" at bounding box center [147, 188] width 64 height 8
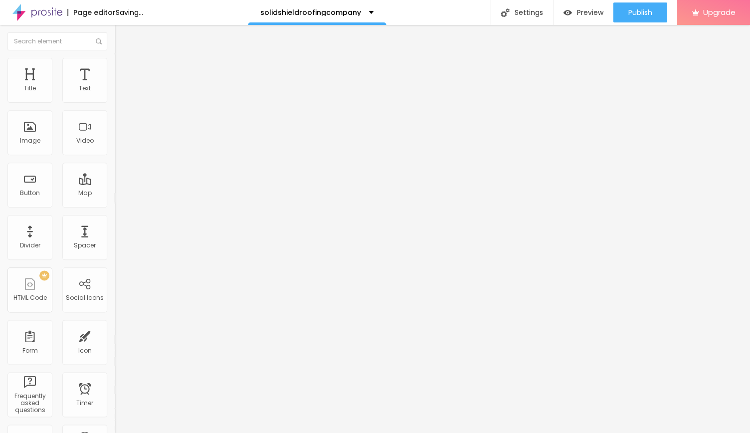
click at [115, 325] on input "range" at bounding box center [147, 329] width 64 height 8
click at [115, 57] on img at bounding box center [119, 52] width 9 height 9
click at [115, 96] on button "button" at bounding box center [122, 90] width 14 height 10
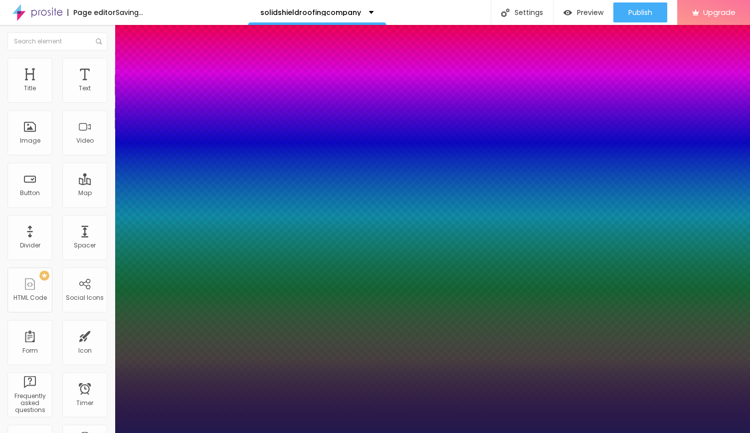
drag, startPoint x: 152, startPoint y: 171, endPoint x: 170, endPoint y: 169, distance: 18.5
drag, startPoint x: 132, startPoint y: 191, endPoint x: 148, endPoint y: 189, distance: 15.6
drag, startPoint x: 136, startPoint y: 213, endPoint x: 126, endPoint y: 213, distance: 10.0
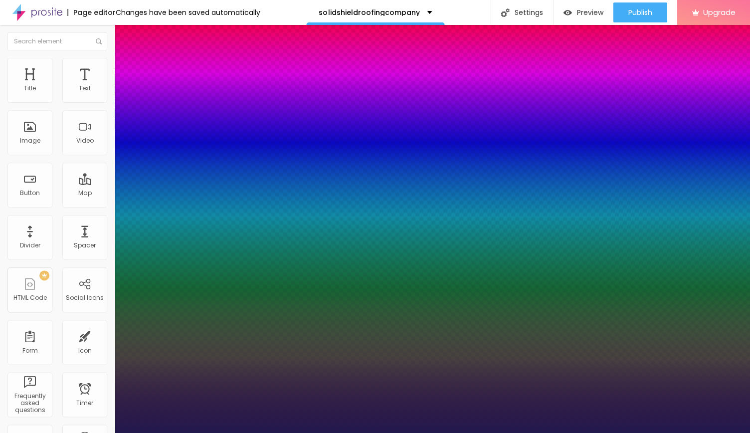
click at [175, 432] on div at bounding box center [375, 433] width 750 height 0
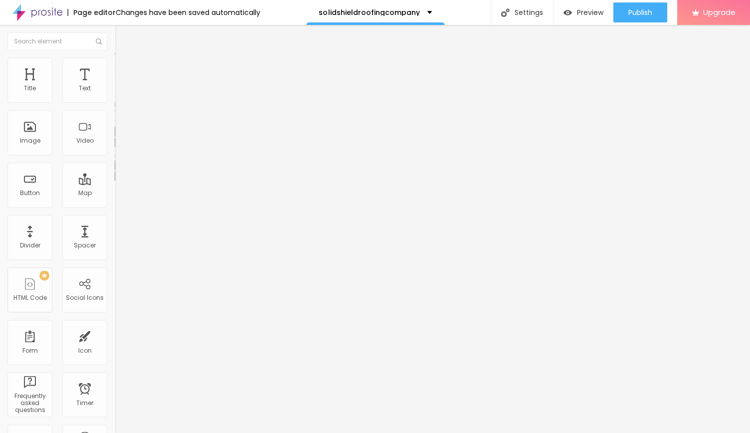
click at [119, 145] on icon "button" at bounding box center [122, 142] width 6 height 6
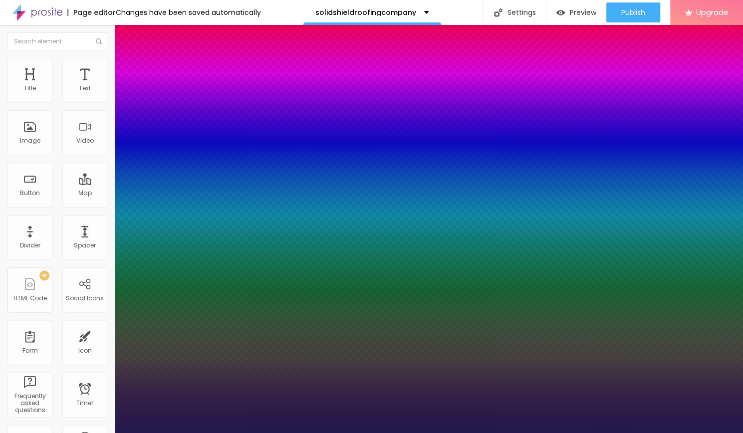
drag, startPoint x: 133, startPoint y: 280, endPoint x: 154, endPoint y: 275, distance: 21.0
drag, startPoint x: 130, startPoint y: 303, endPoint x: 138, endPoint y: 303, distance: 8.0
click at [296, 432] on div at bounding box center [371, 433] width 743 height 0
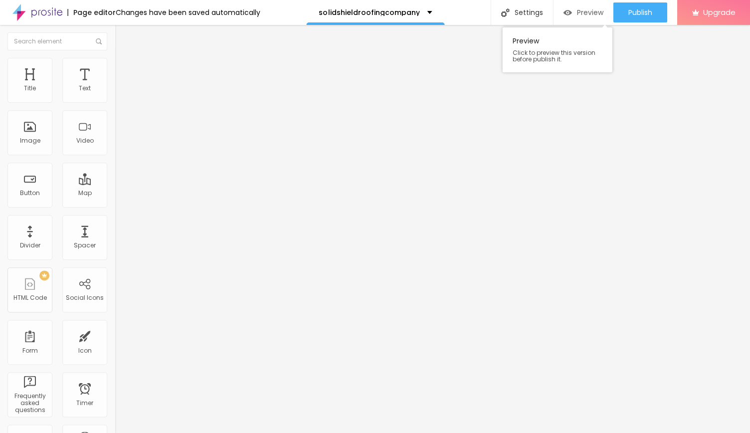
click at [577, 12] on span "Preview" at bounding box center [590, 12] width 26 height 8
click at [123, 89] on icon "button" at bounding box center [124, 88] width 2 height 2
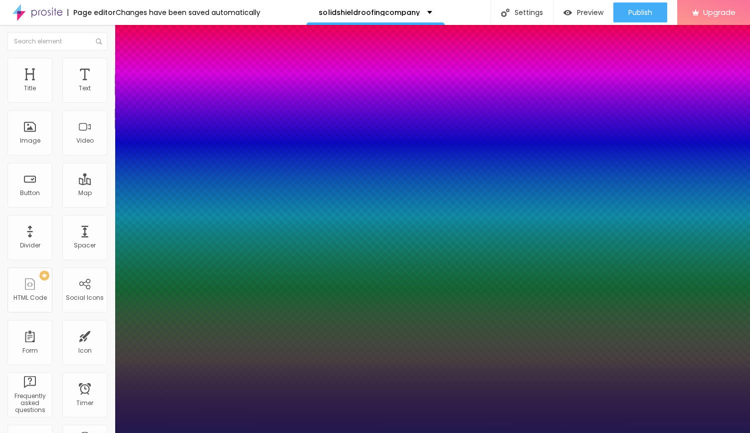
drag, startPoint x: 167, startPoint y: 167, endPoint x: 154, endPoint y: 167, distance: 13.0
drag, startPoint x: 147, startPoint y: 190, endPoint x: 137, endPoint y: 189, distance: 10.0
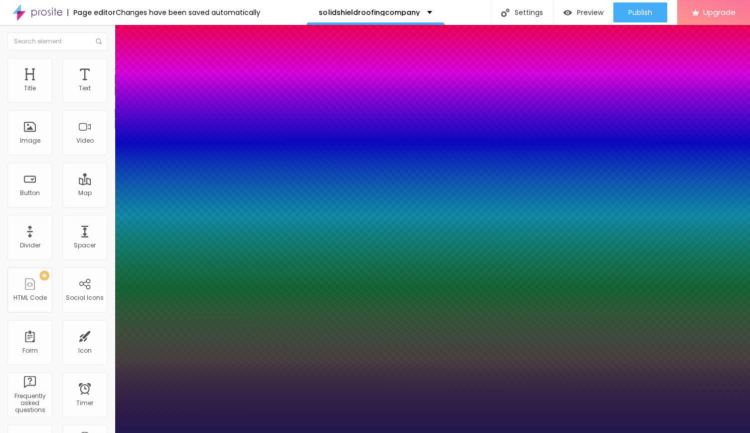
click at [264, 432] on div at bounding box center [375, 433] width 750 height 0
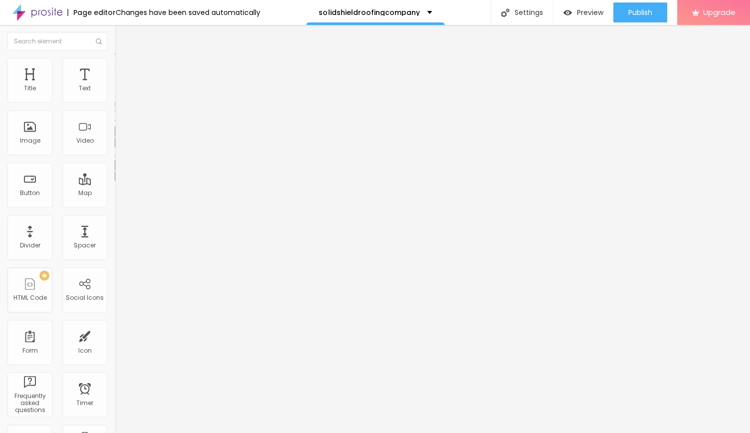
click at [119, 145] on icon "button" at bounding box center [122, 142] width 6 height 6
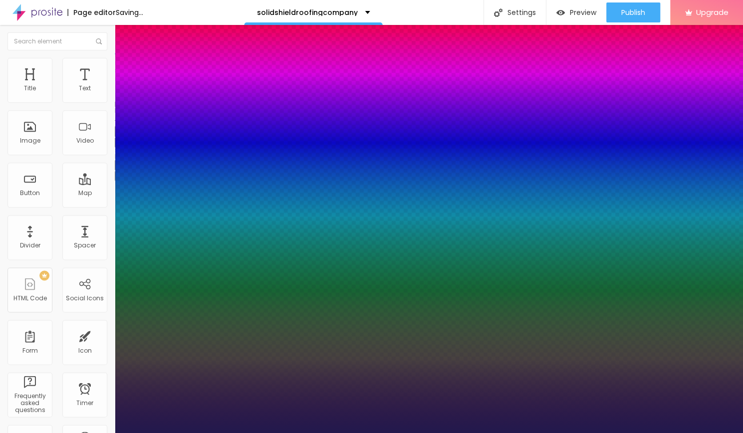
drag, startPoint x: 152, startPoint y: 277, endPoint x: 142, endPoint y: 278, distance: 10.0
drag, startPoint x: 137, startPoint y: 302, endPoint x: 117, endPoint y: 303, distance: 19.5
drag, startPoint x: 125, startPoint y: 326, endPoint x: 118, endPoint y: 325, distance: 6.5
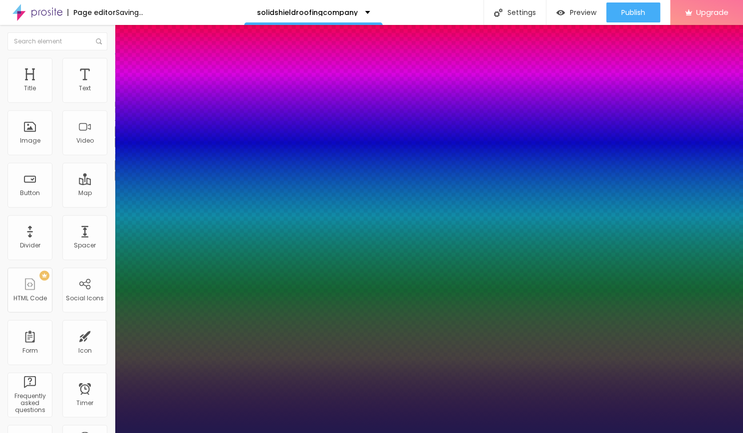
drag, startPoint x: 157, startPoint y: 351, endPoint x: 148, endPoint y: 348, distance: 9.5
click at [318, 432] on div at bounding box center [371, 433] width 743 height 0
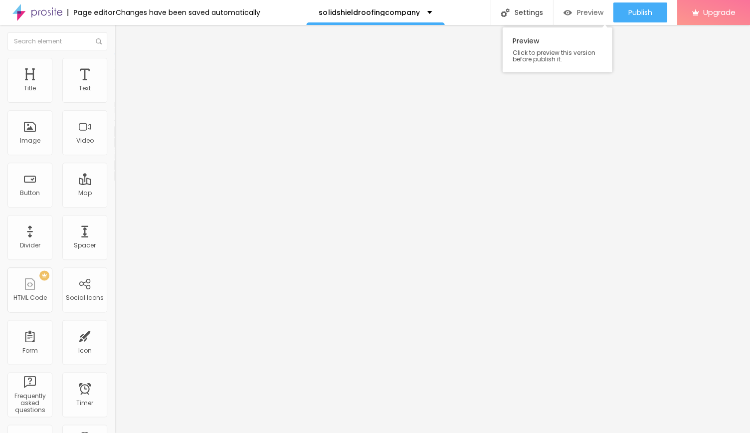
click at [582, 5] on div "Preview" at bounding box center [583, 12] width 40 height 20
click at [119, 178] on icon "button" at bounding box center [122, 175] width 6 height 6
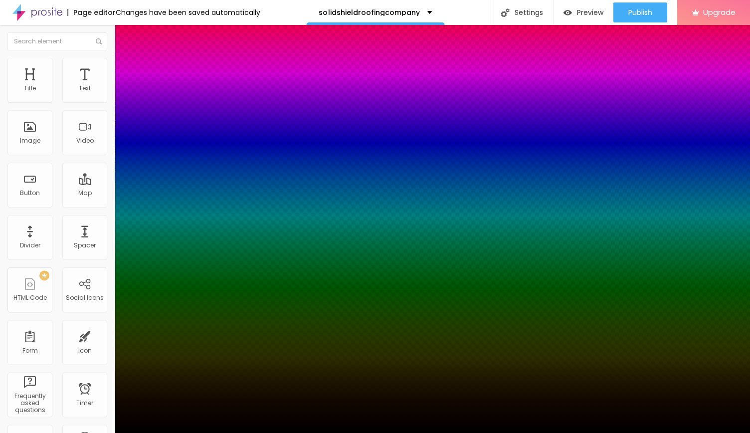
click at [42, 432] on div at bounding box center [375, 433] width 750 height 0
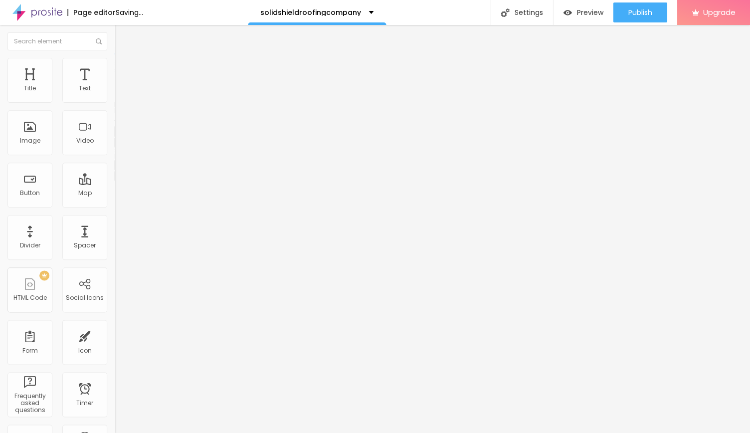
click at [119, 145] on icon "button" at bounding box center [122, 142] width 6 height 6
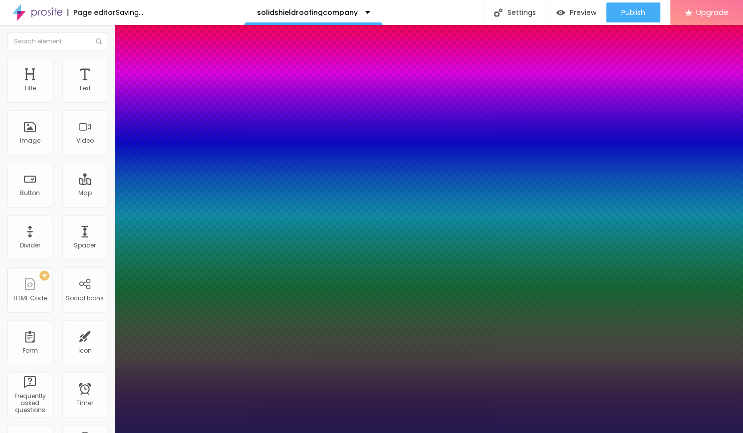
click at [264, 432] on div at bounding box center [371, 433] width 743 height 0
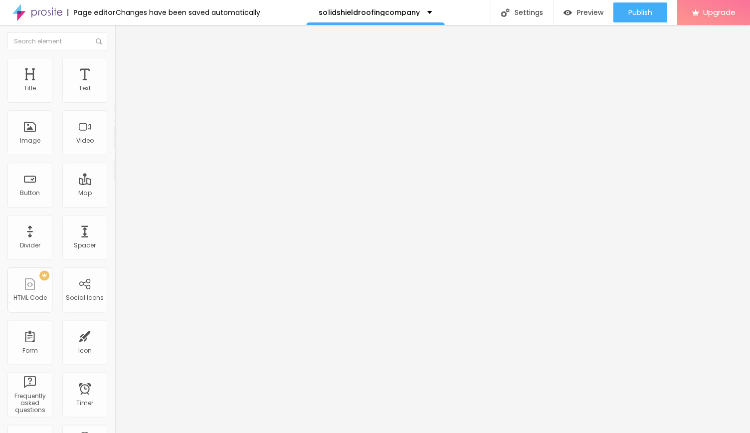
click at [124, 69] on span "Advanced" at bounding box center [140, 64] width 32 height 8
click at [115, 58] on li "Style" at bounding box center [172, 53] width 115 height 10
click at [115, 148] on button "button" at bounding box center [122, 142] width 14 height 10
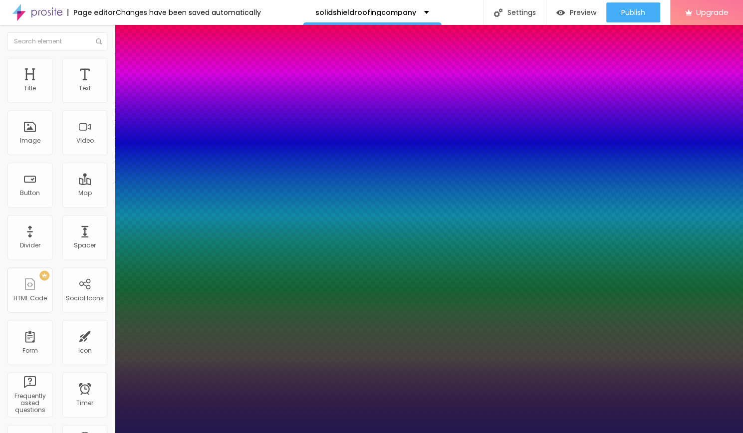
click at [432, 432] on div at bounding box center [371, 433] width 743 height 0
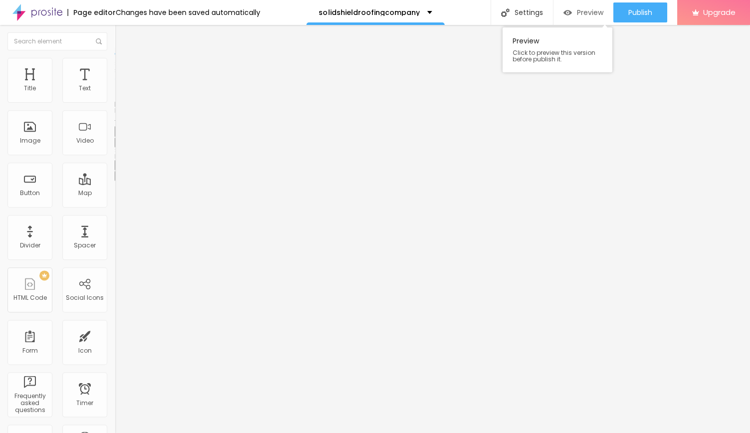
click at [583, 15] on span "Preview" at bounding box center [590, 12] width 26 height 8
click at [574, 10] on div "Preview" at bounding box center [583, 12] width 40 height 8
click at [573, 13] on div "Preview" at bounding box center [583, 12] width 40 height 8
click at [565, 9] on img "button" at bounding box center [567, 12] width 8 height 8
click at [29, 290] on div "PREMIUM HTML Code" at bounding box center [29, 289] width 45 height 45
